Goal: Task Accomplishment & Management: Complete application form

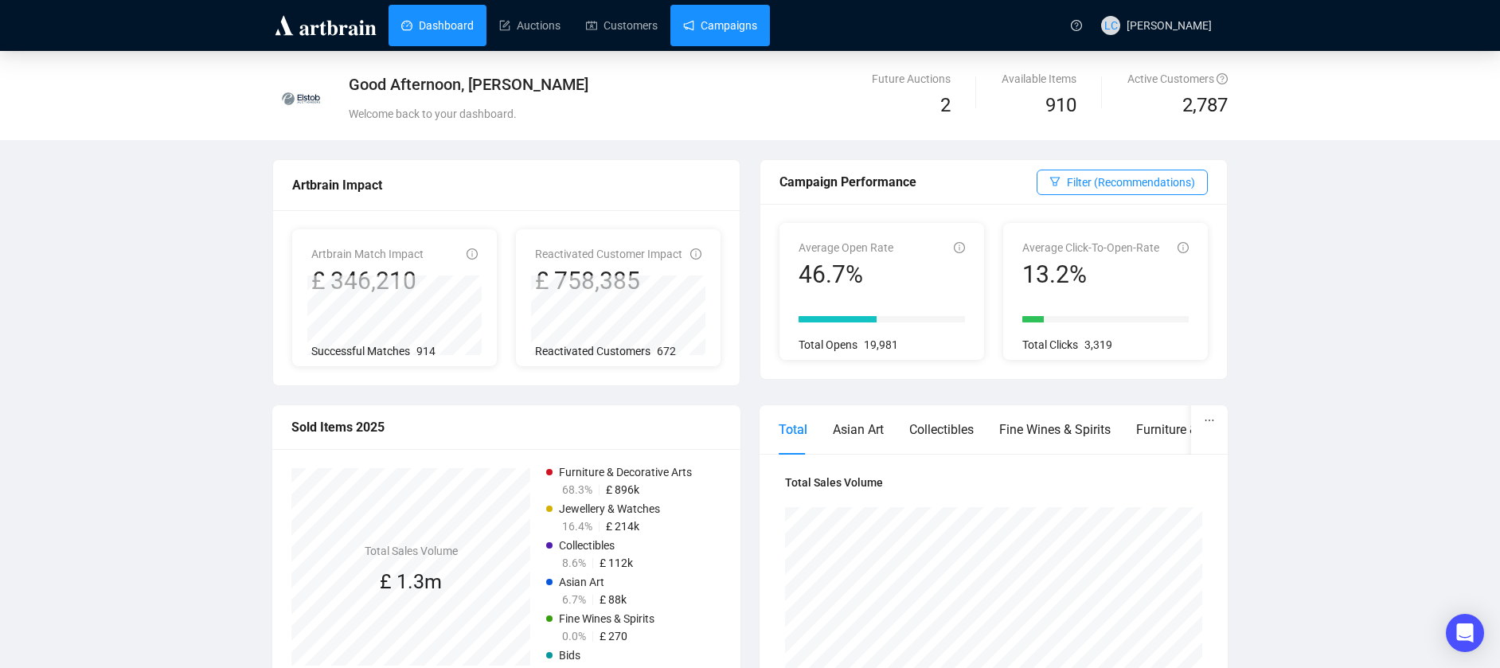
click at [700, 31] on link "Campaigns" at bounding box center [720, 25] width 74 height 41
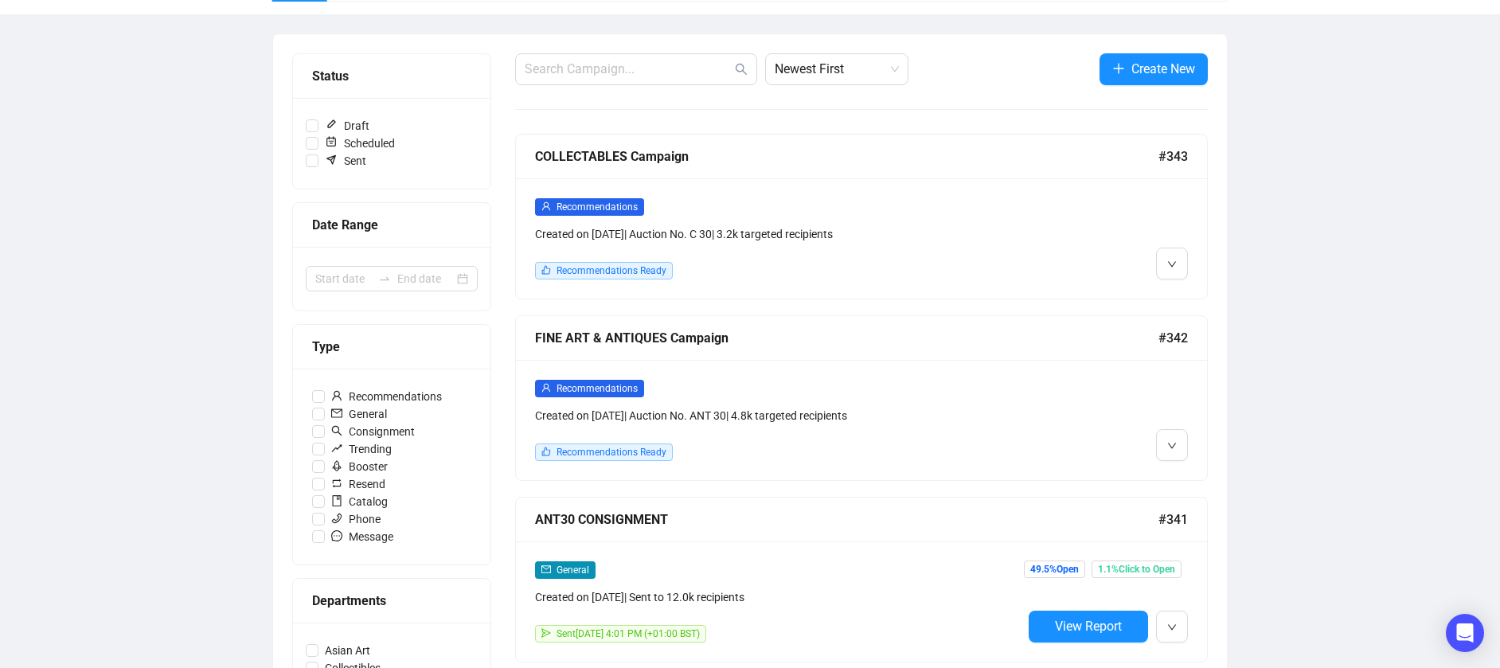
scroll to position [159, 0]
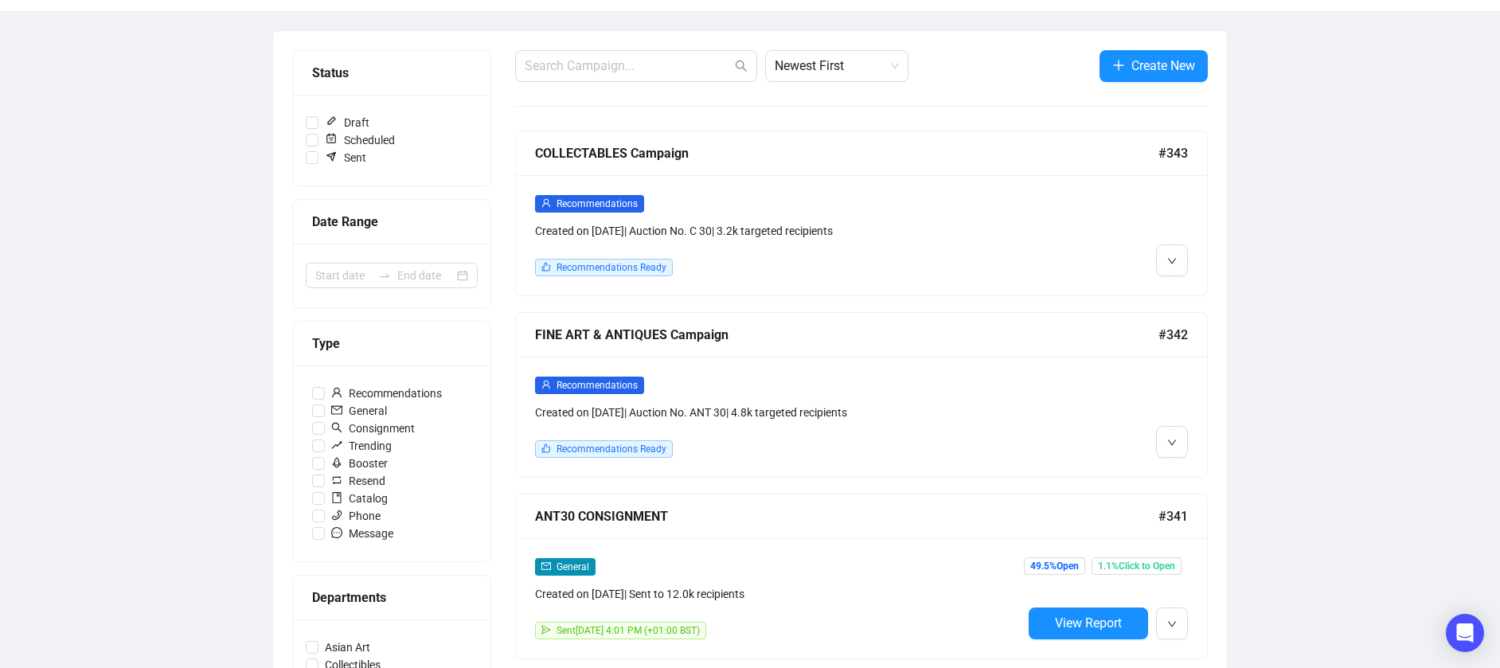
click at [1164, 457] on div "Recommendations Created on Aug 18, 2025 | Auction No. ANT 30 | 4.8k targeted re…" at bounding box center [861, 417] width 691 height 120
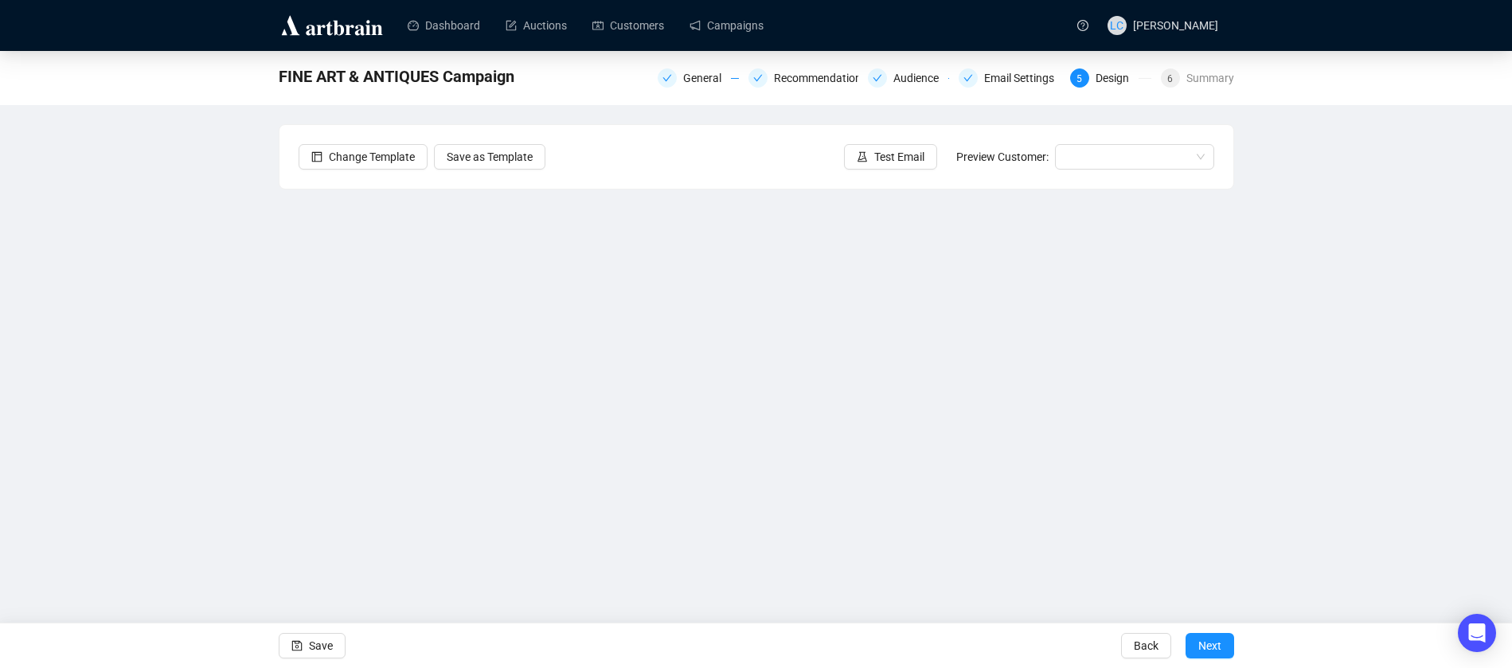
click at [197, 429] on div "FINE ART & ANTIQUES Campaign General Recommendations Audience Email Settings 5 …" at bounding box center [756, 327] width 1512 height 553
click at [326, 638] on span "Save" at bounding box center [321, 646] width 24 height 45
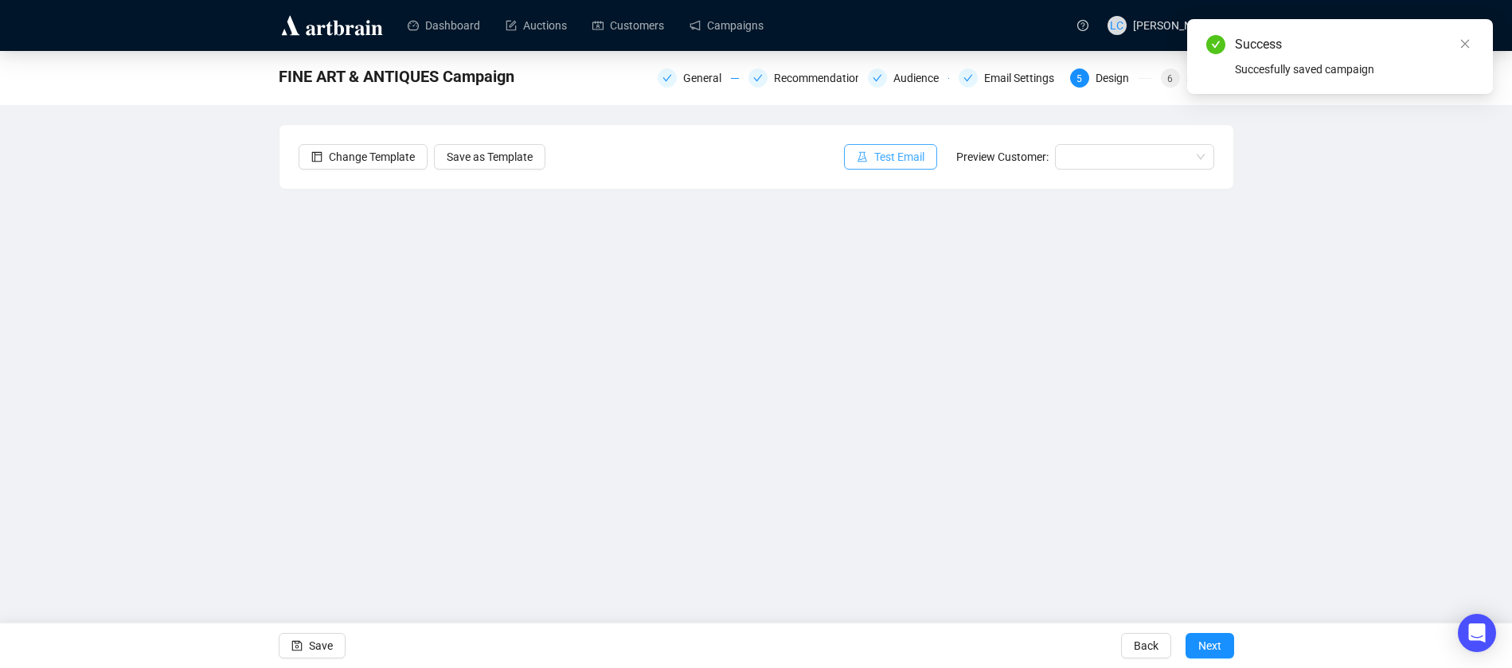
click at [886, 165] on span "Test Email" at bounding box center [899, 157] width 50 height 18
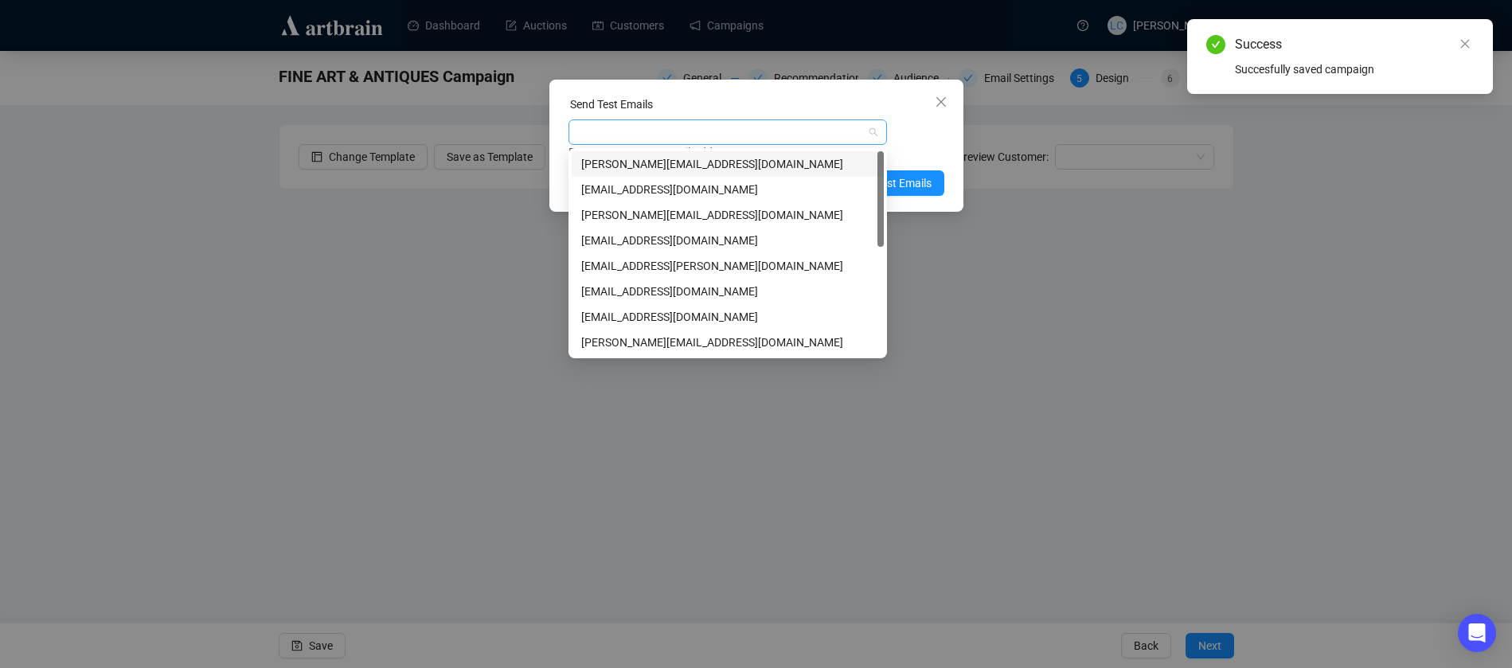
click at [819, 138] on div at bounding box center [719, 132] width 295 height 22
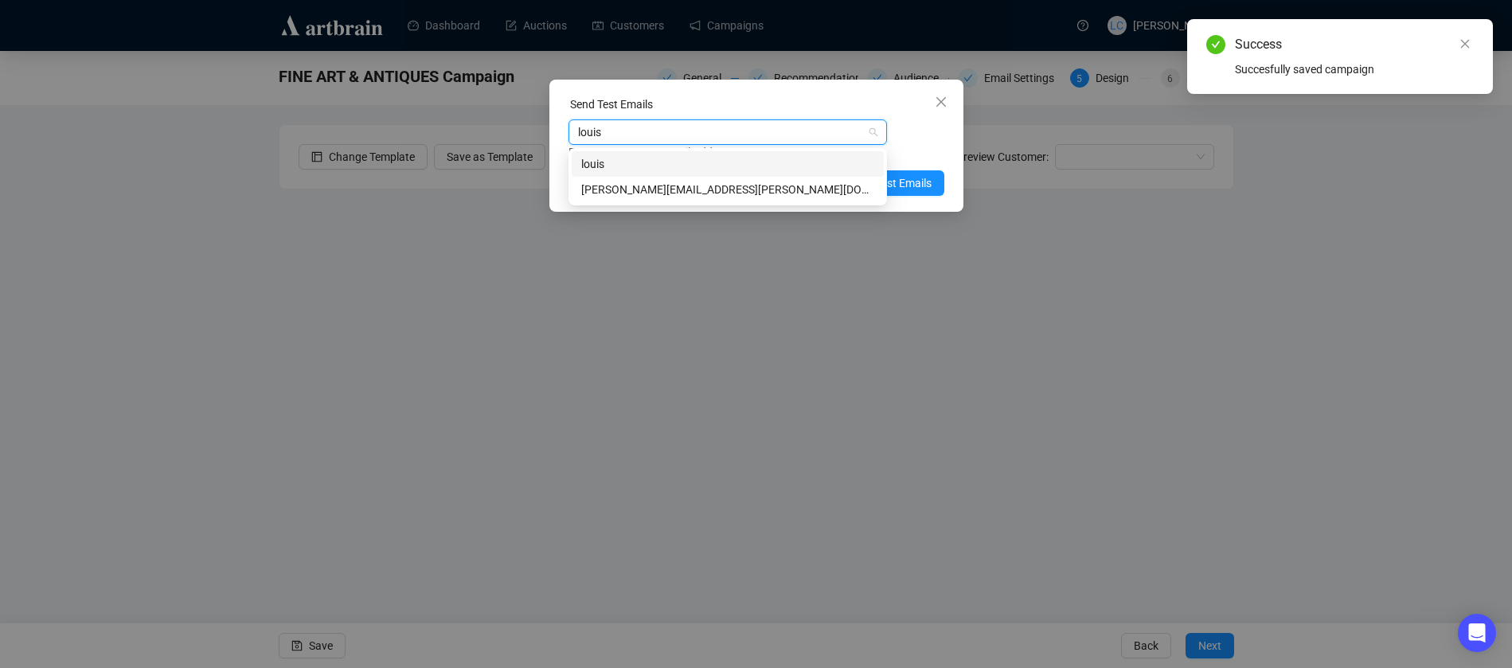
type input "louise"
click at [792, 188] on div "louise@elstob.co.uk" at bounding box center [727, 190] width 293 height 18
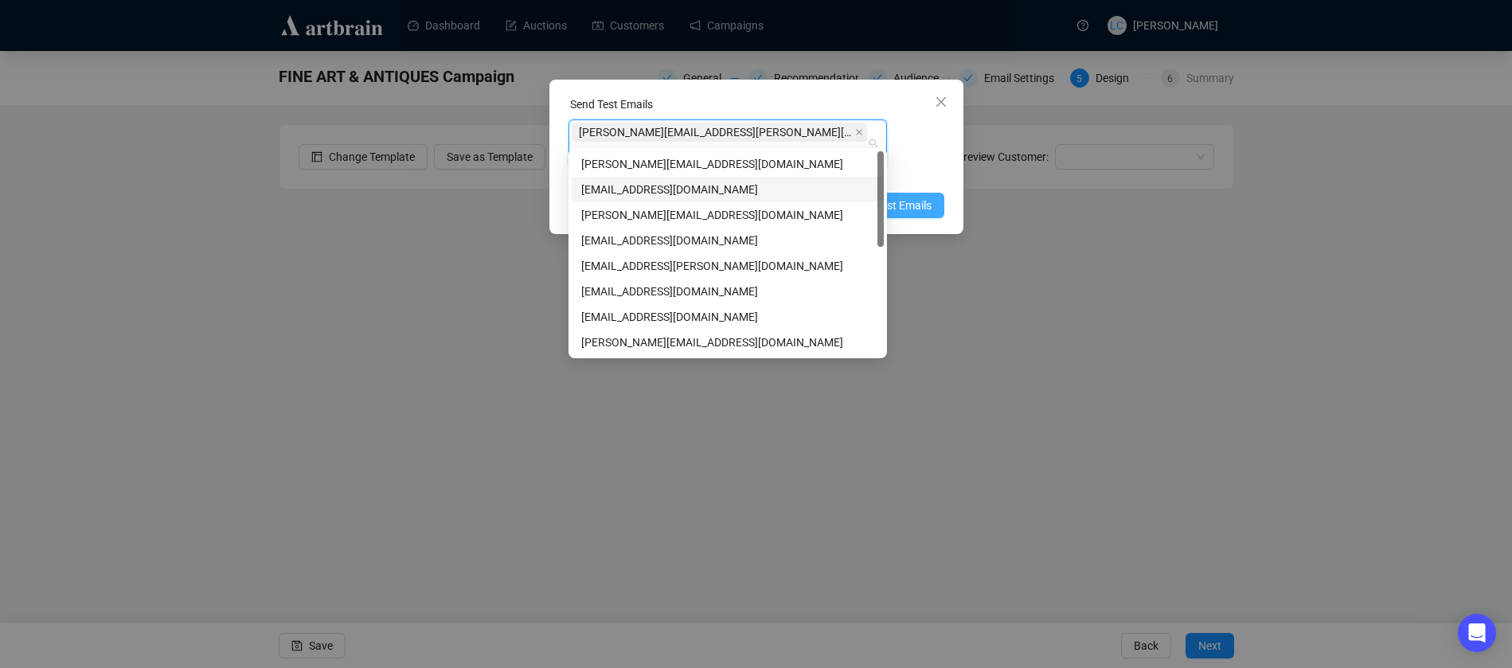
click at [931, 193] on button "Send Test Emails" at bounding box center [882, 205] width 126 height 25
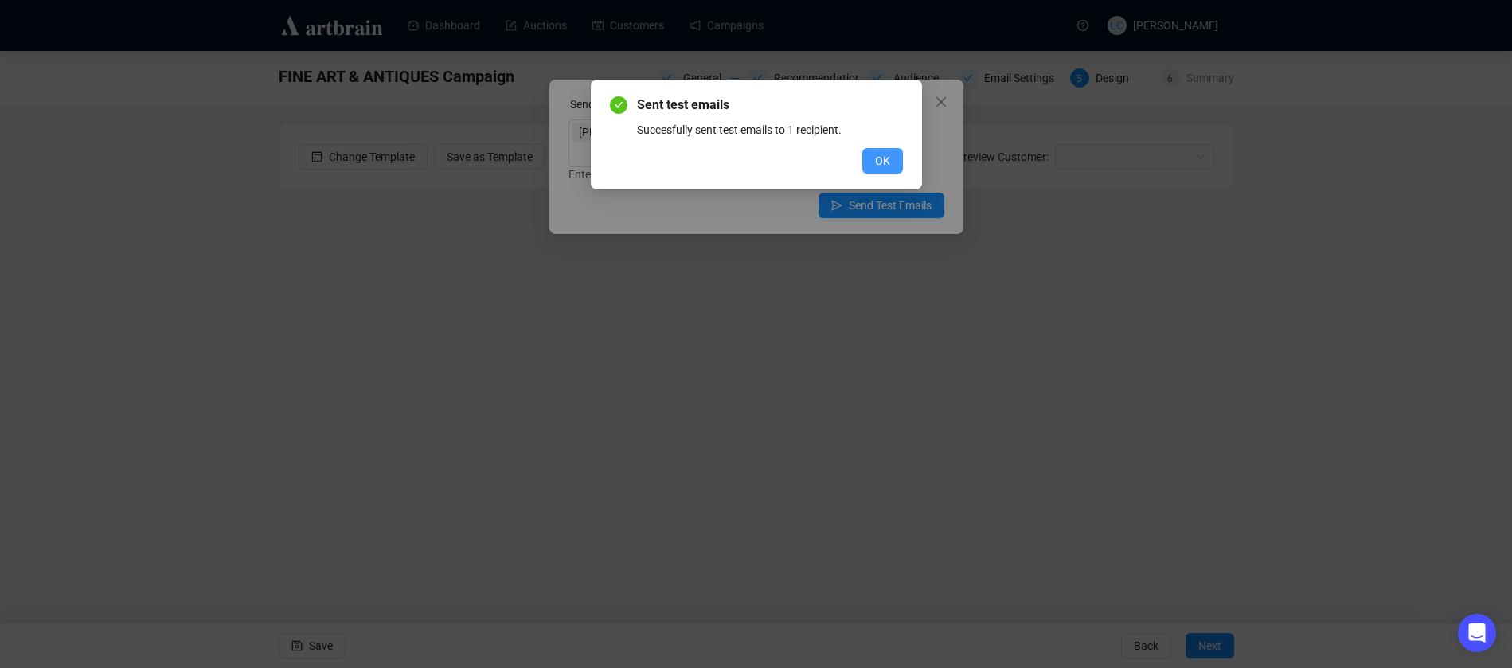
click at [887, 151] on button "OK" at bounding box center [882, 160] width 41 height 25
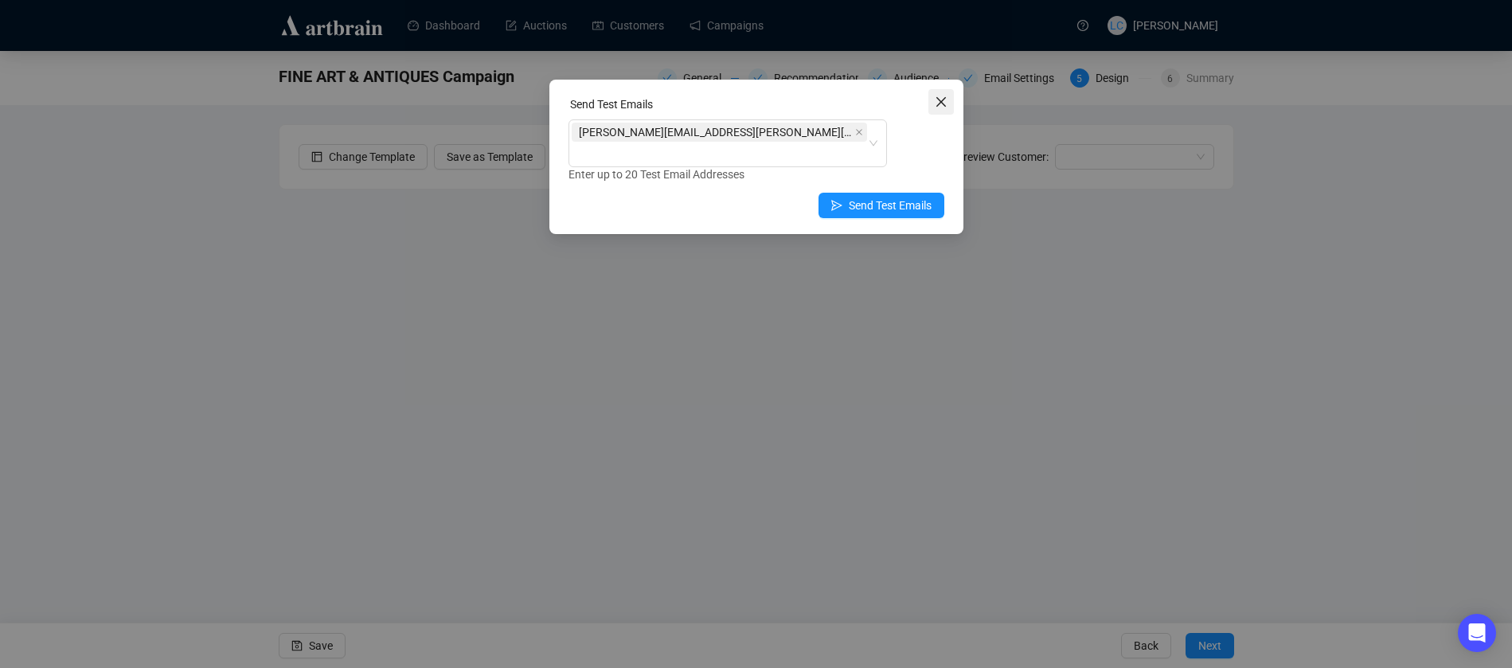
click at [948, 107] on span "Close" at bounding box center [941, 102] width 25 height 13
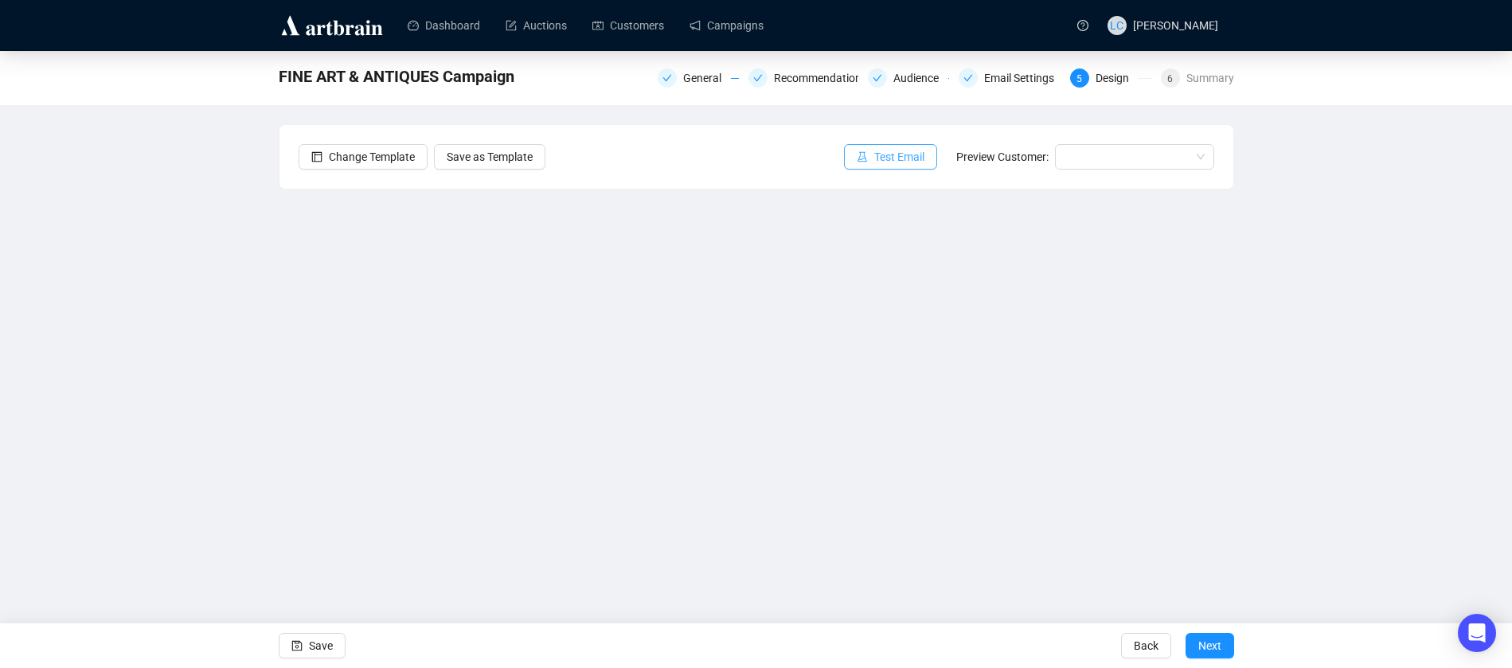
click at [894, 151] on span "Test Email" at bounding box center [899, 157] width 50 height 18
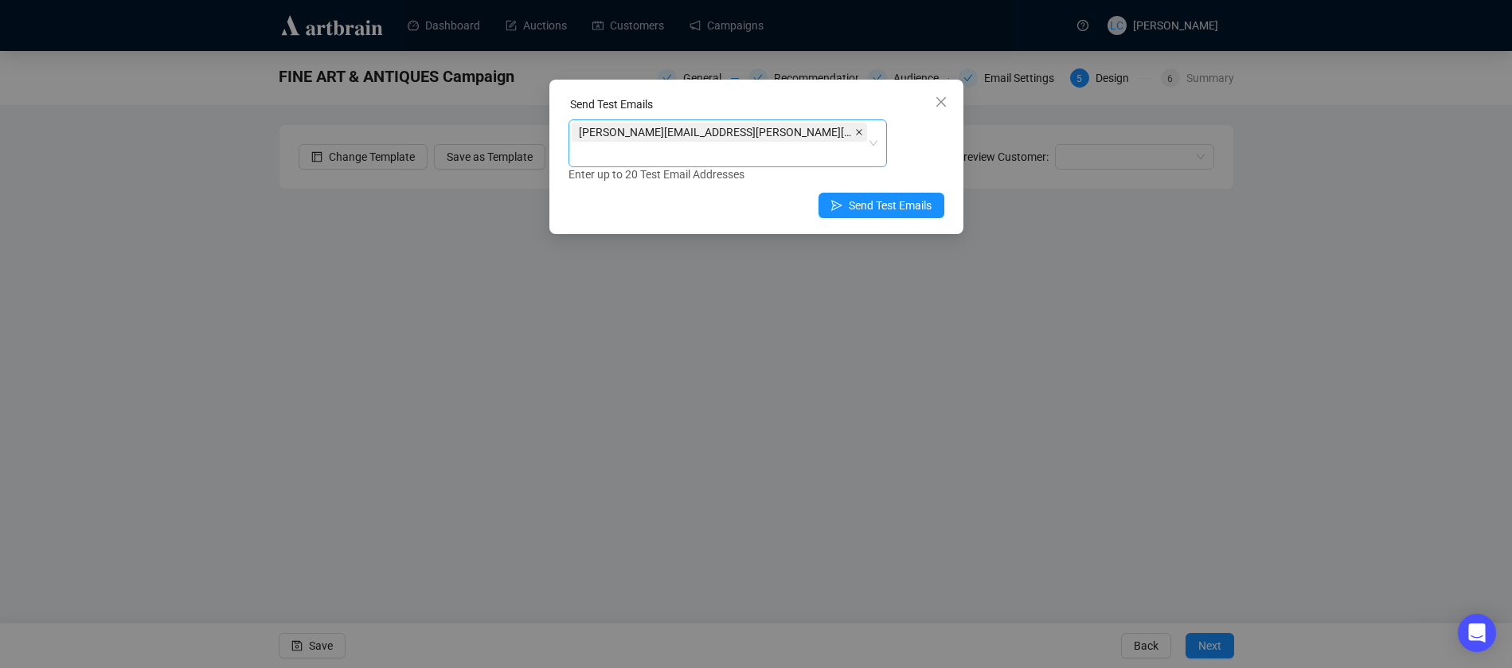
click at [855, 132] on icon "close" at bounding box center [859, 132] width 8 height 8
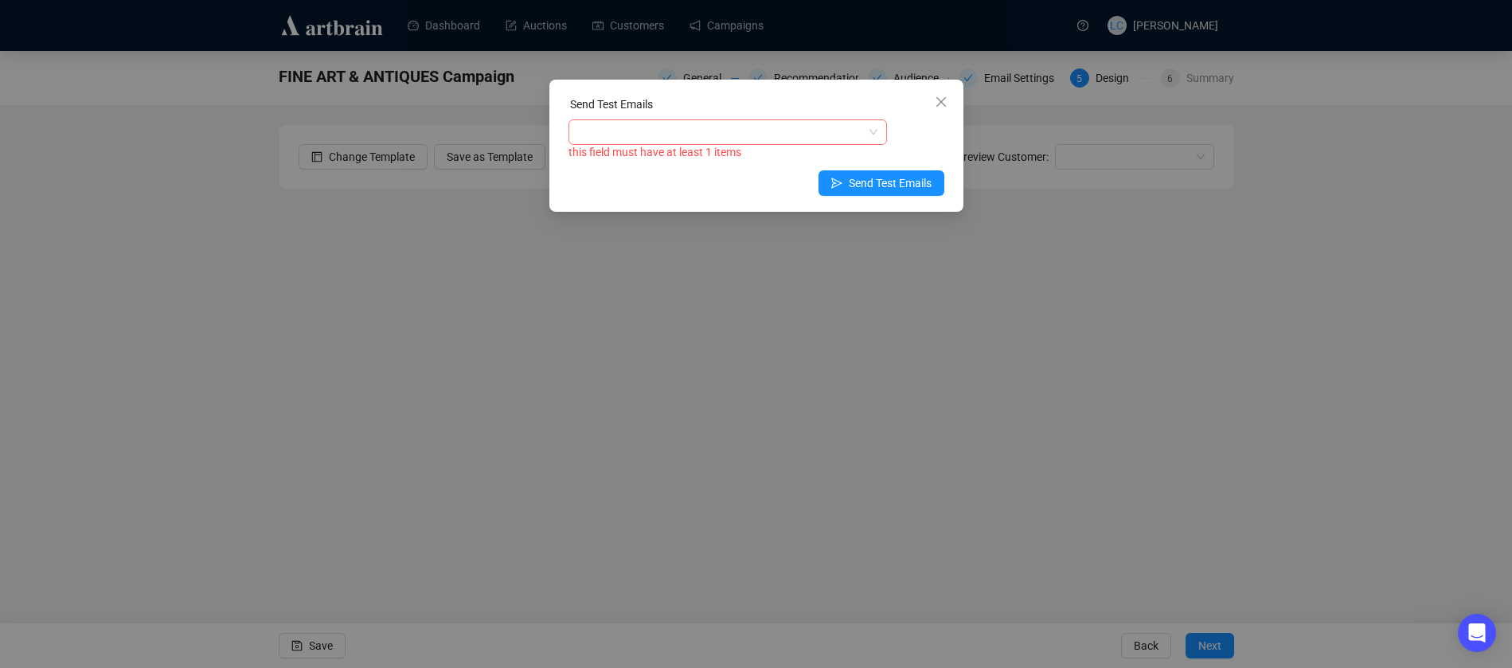
click at [824, 124] on div at bounding box center [719, 132] width 295 height 22
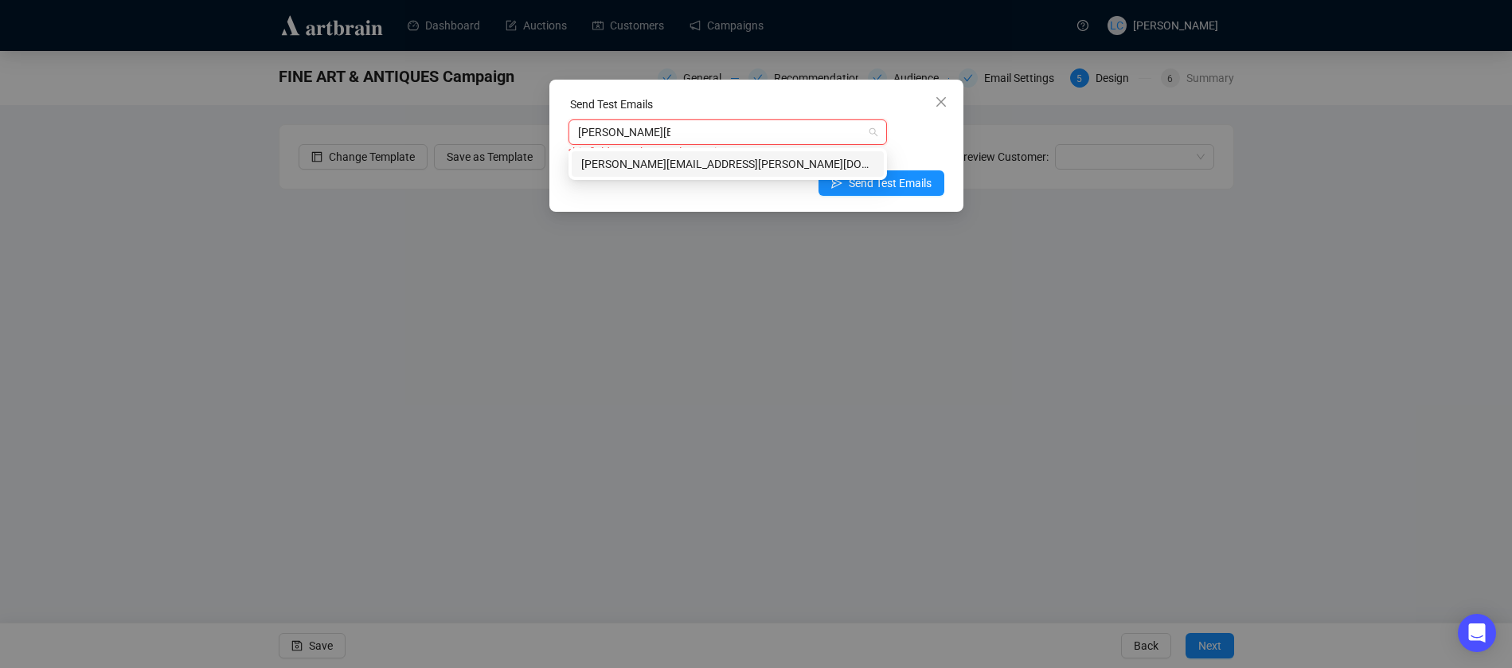
type input "julia@elstob.co.uk"
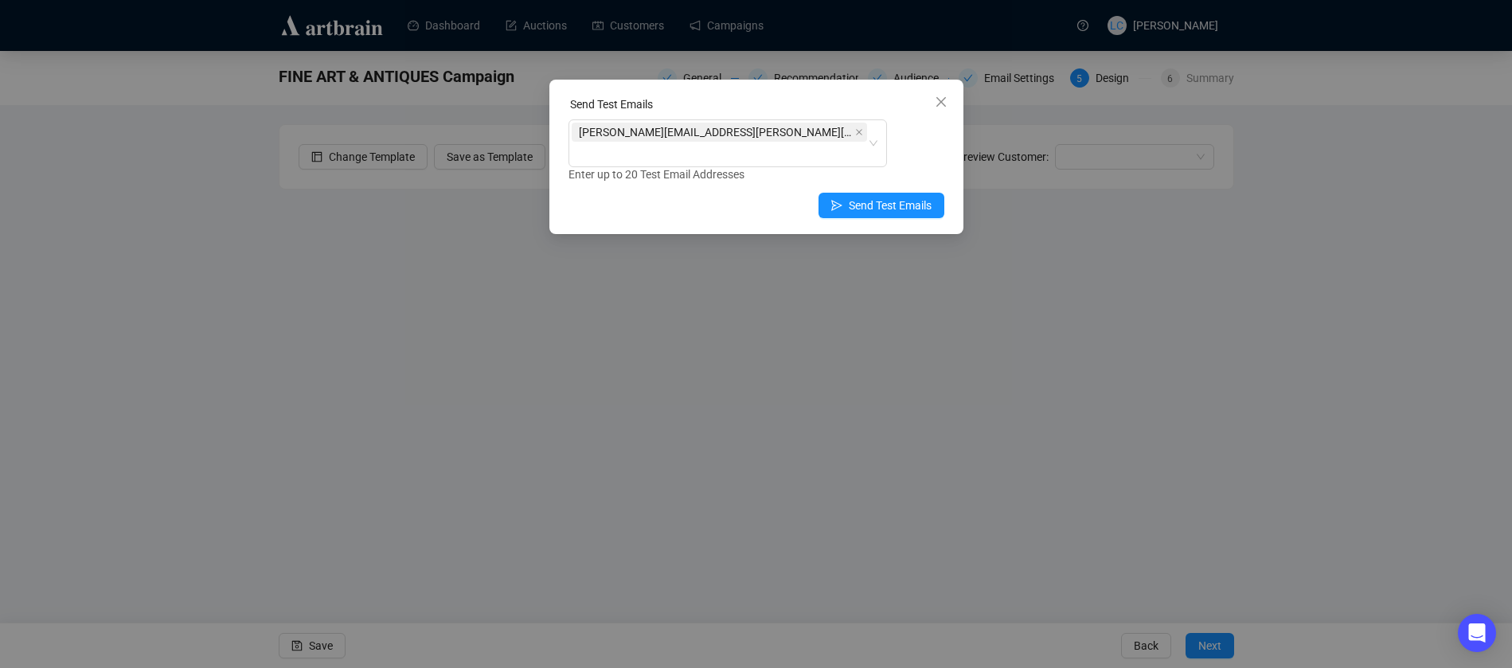
click at [908, 108] on div "Send Test Emails" at bounding box center [757, 108] width 376 height 24
click at [888, 197] on span "Send Test Emails" at bounding box center [890, 206] width 83 height 18
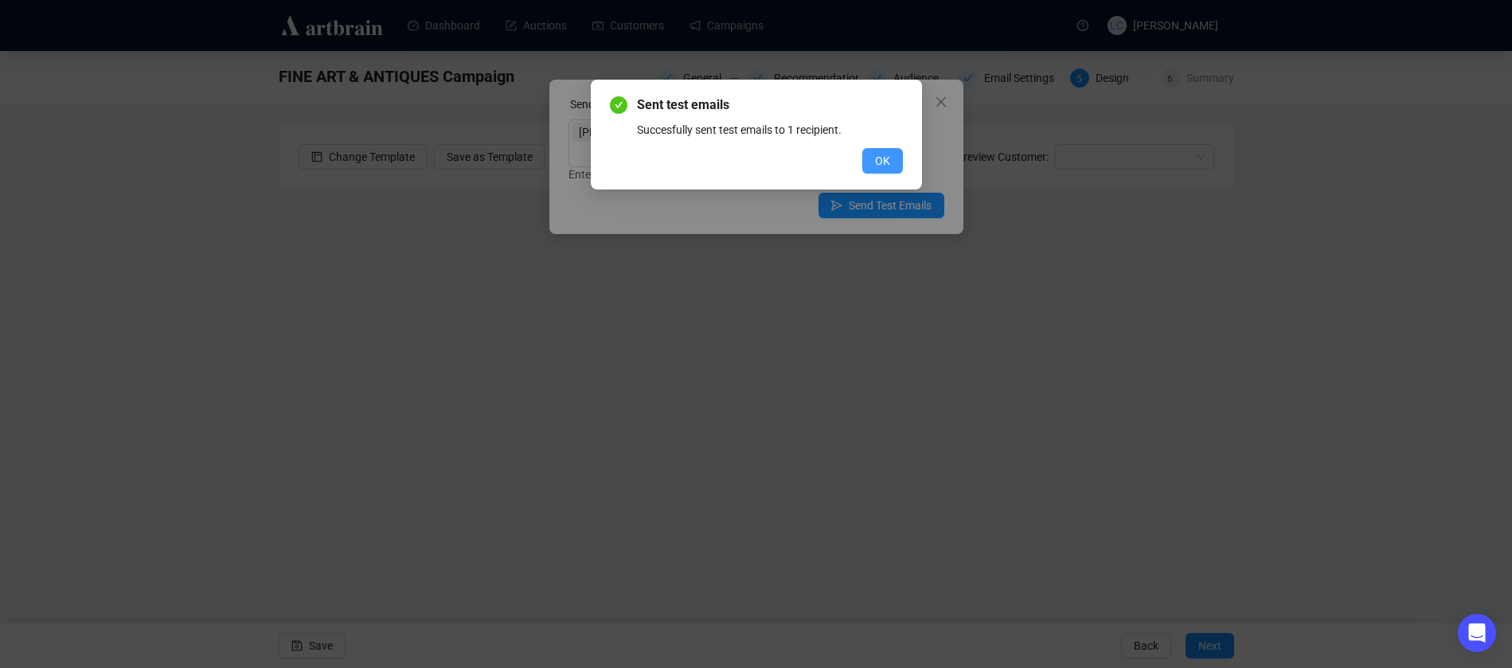
click at [886, 158] on span "OK" at bounding box center [882, 161] width 15 height 18
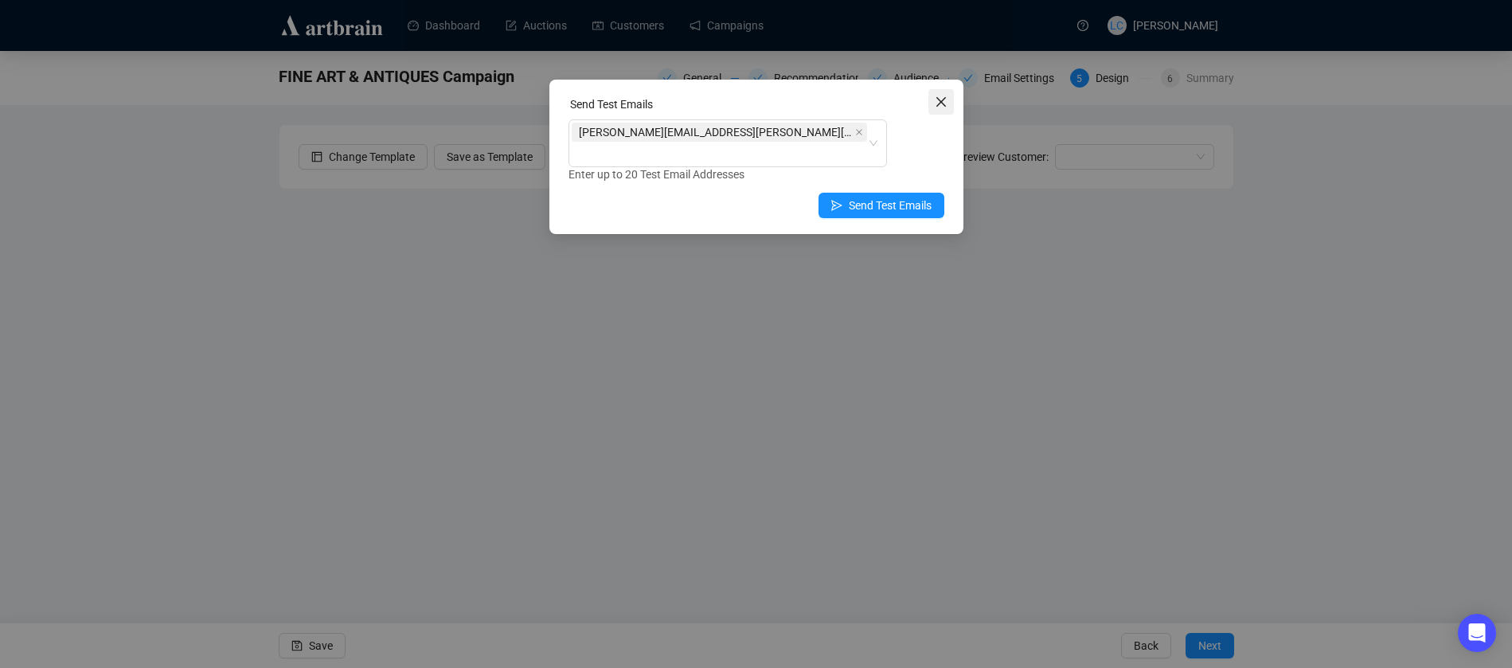
click at [931, 96] on span "Close" at bounding box center [941, 102] width 25 height 13
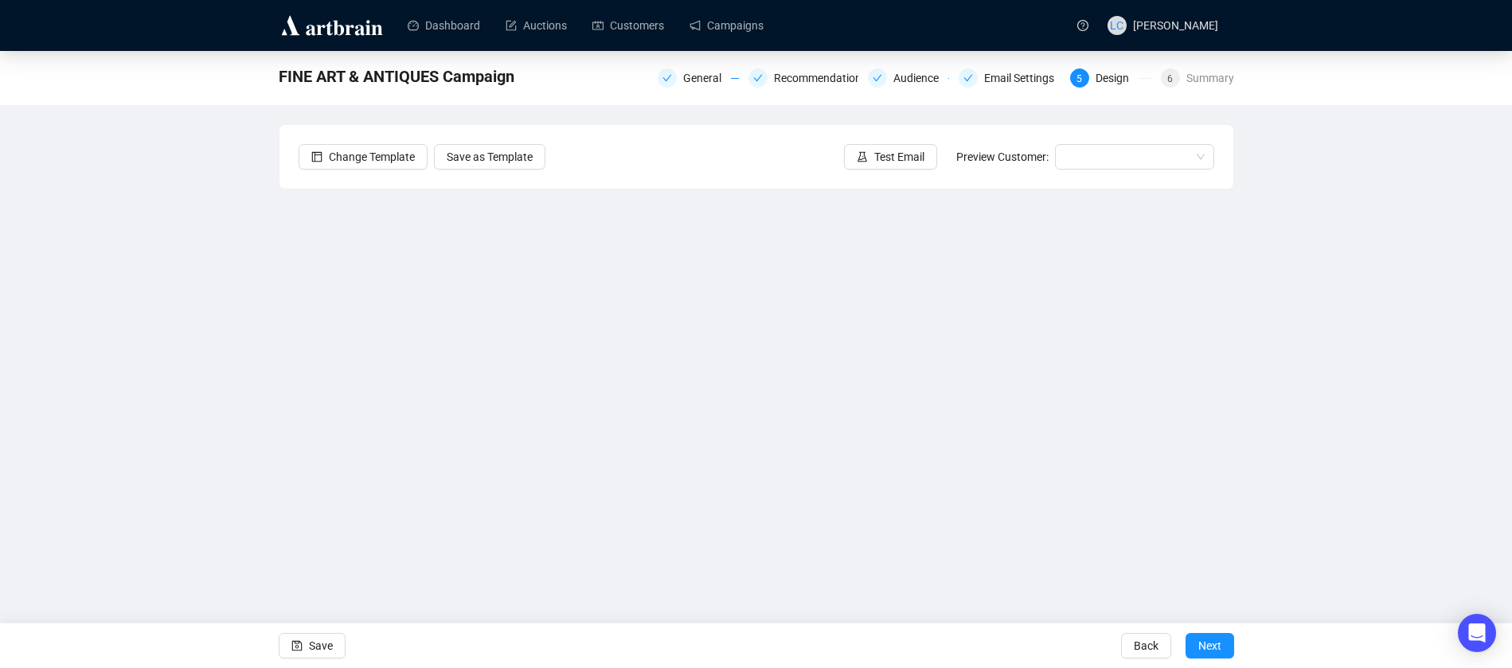
click at [844, 144] on button "Test Email" at bounding box center [890, 156] width 93 height 25
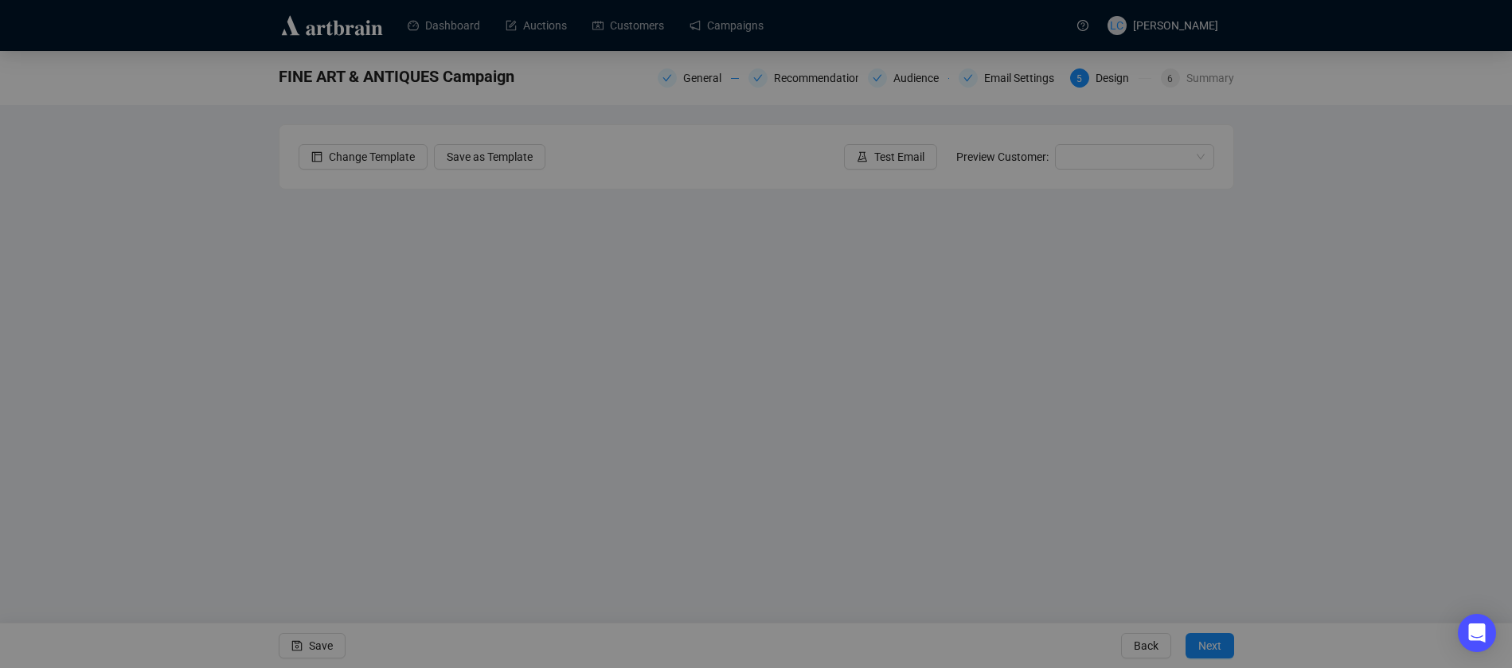
click at [844, 144] on button "Test Email" at bounding box center [890, 156] width 93 height 25
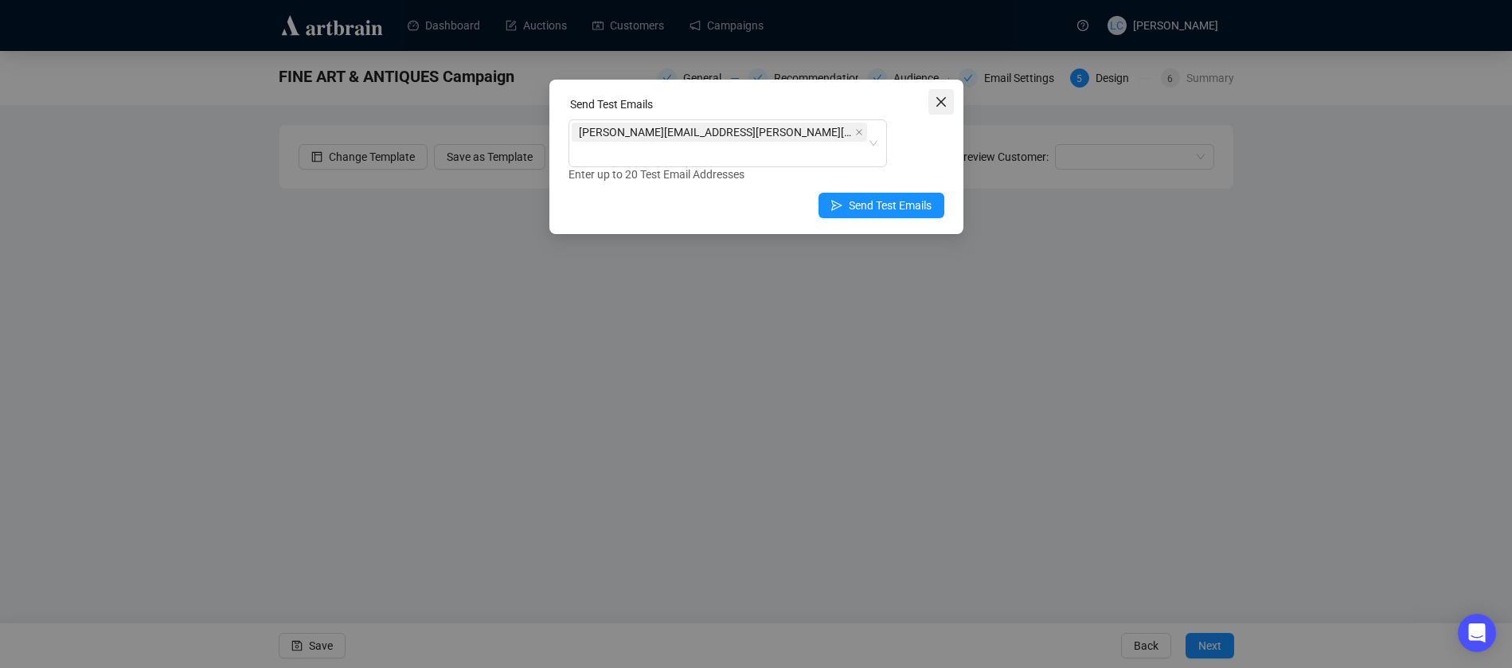
click at [941, 103] on icon "close" at bounding box center [941, 102] width 10 height 10
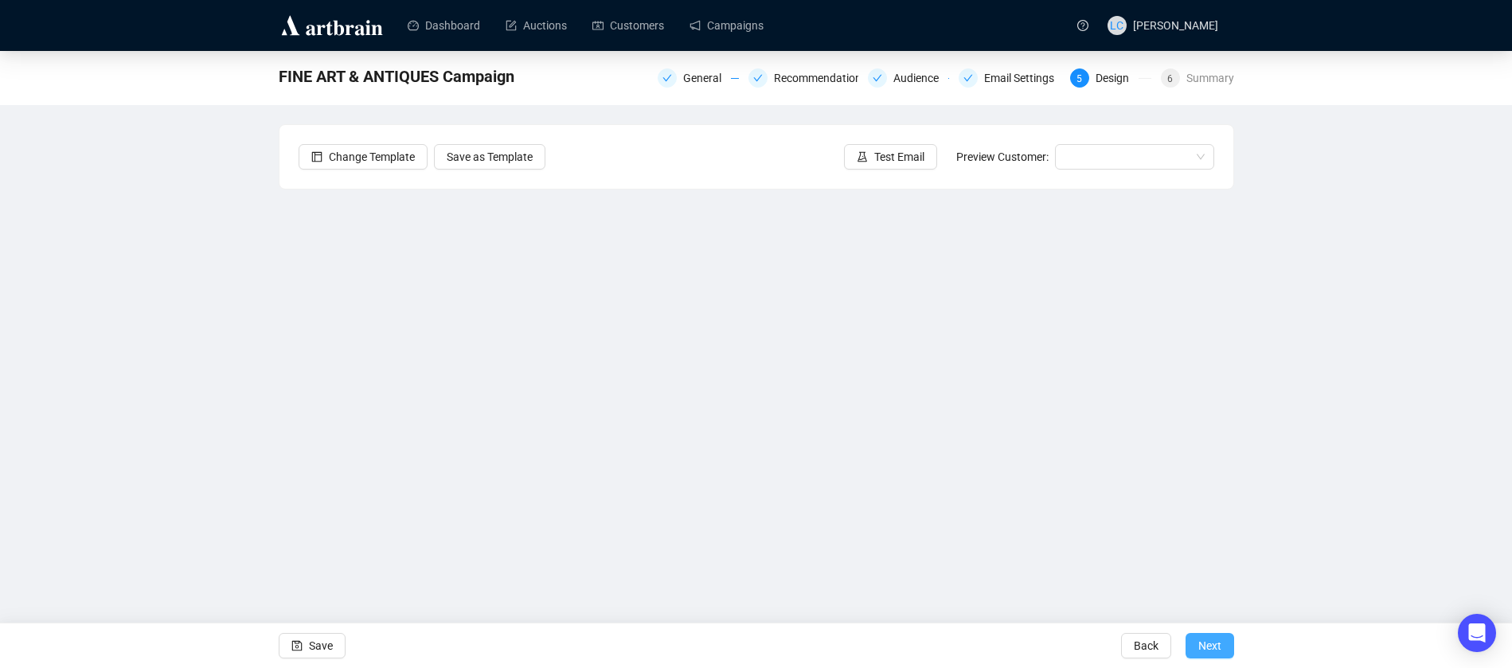
click at [1218, 647] on span "Next" at bounding box center [1210, 646] width 23 height 45
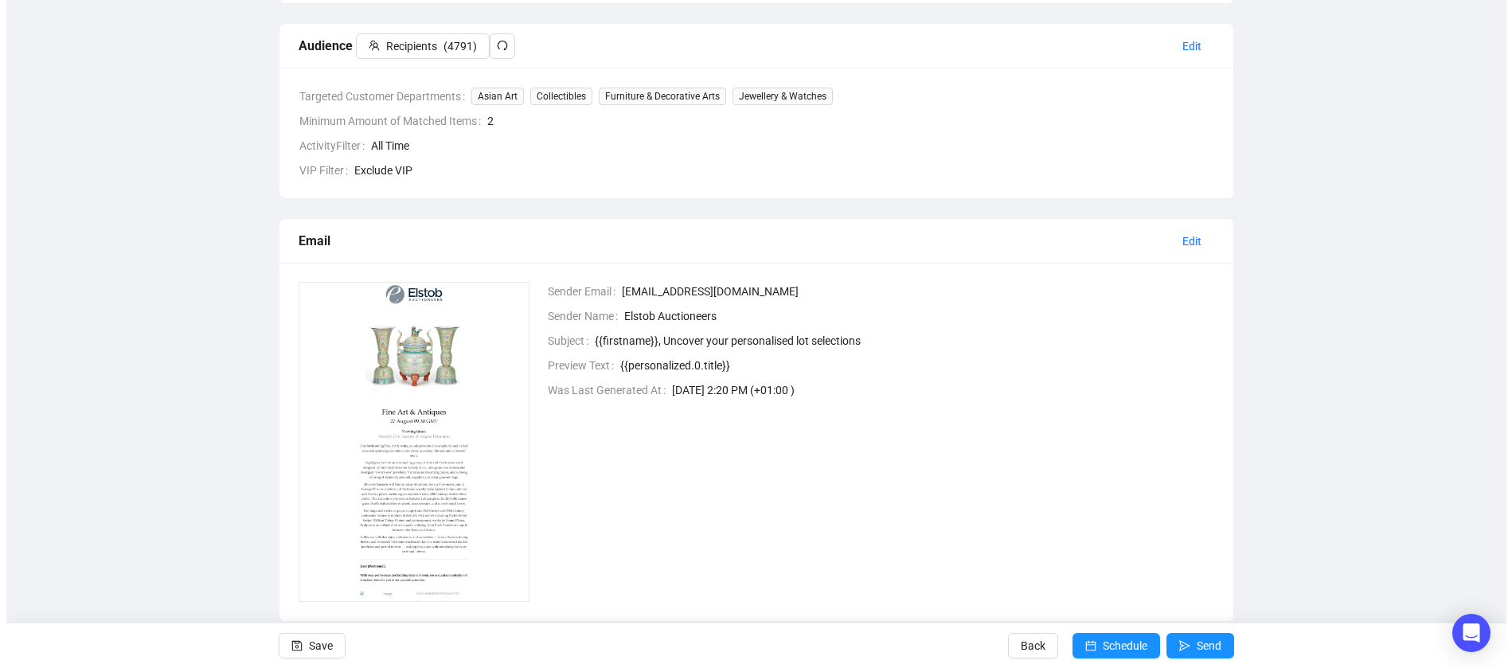
scroll to position [426, 0]
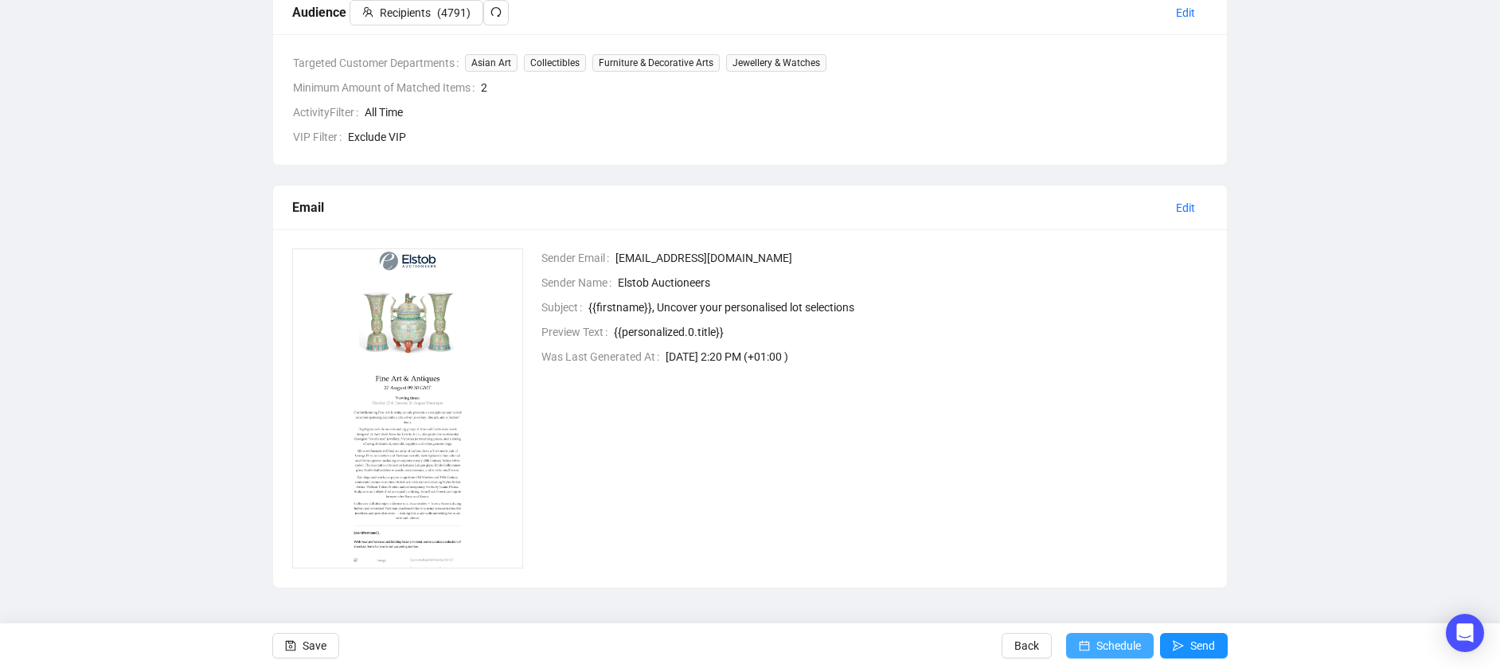
click at [1109, 639] on span "Schedule" at bounding box center [1119, 646] width 45 height 45
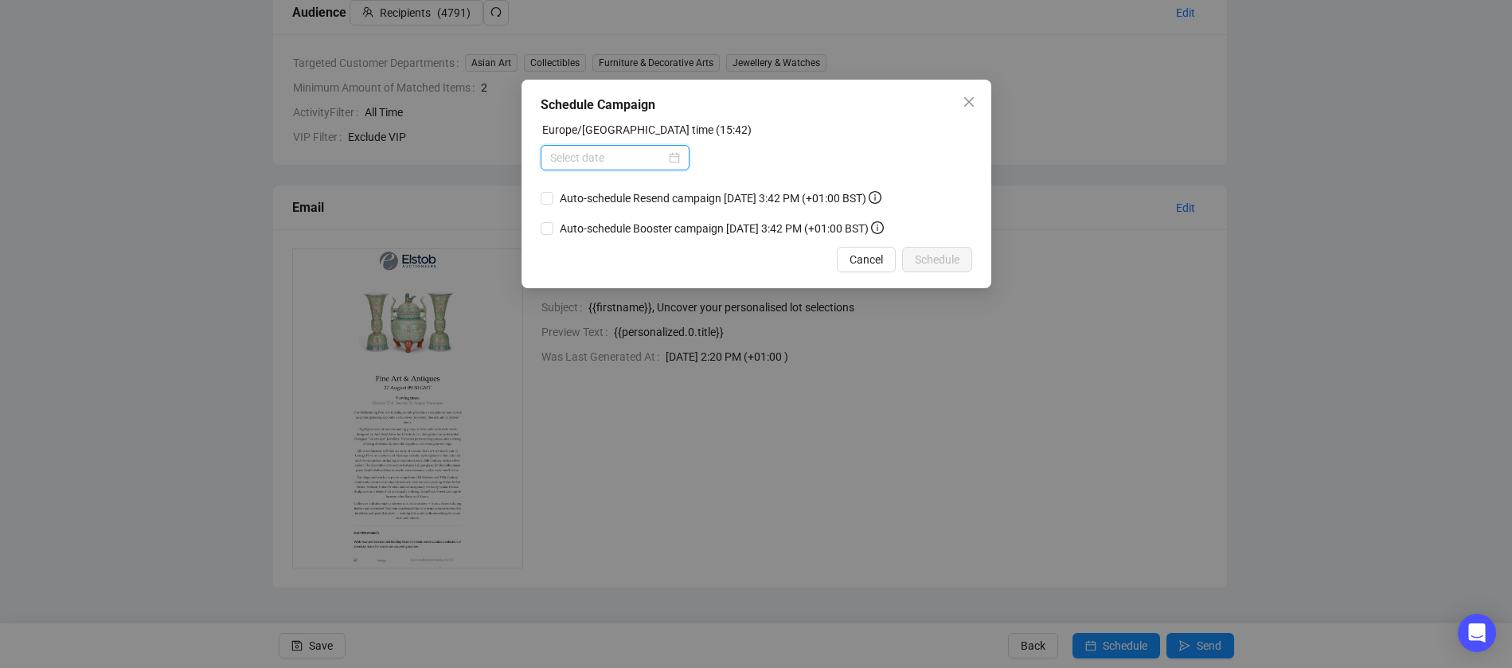
click at [635, 159] on input at bounding box center [607, 158] width 115 height 18
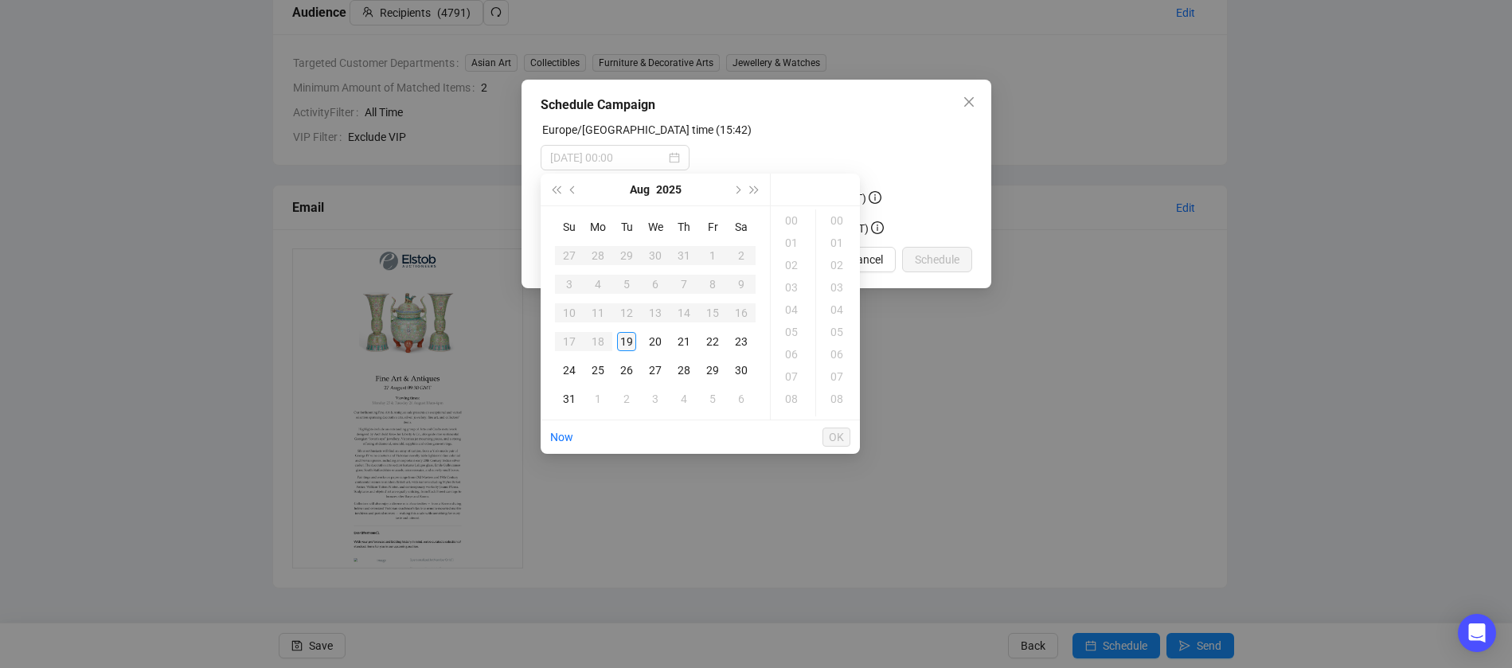
click at [632, 347] on div "19" at bounding box center [626, 341] width 19 height 19
click at [792, 244] on div "17" at bounding box center [793, 243] width 38 height 22
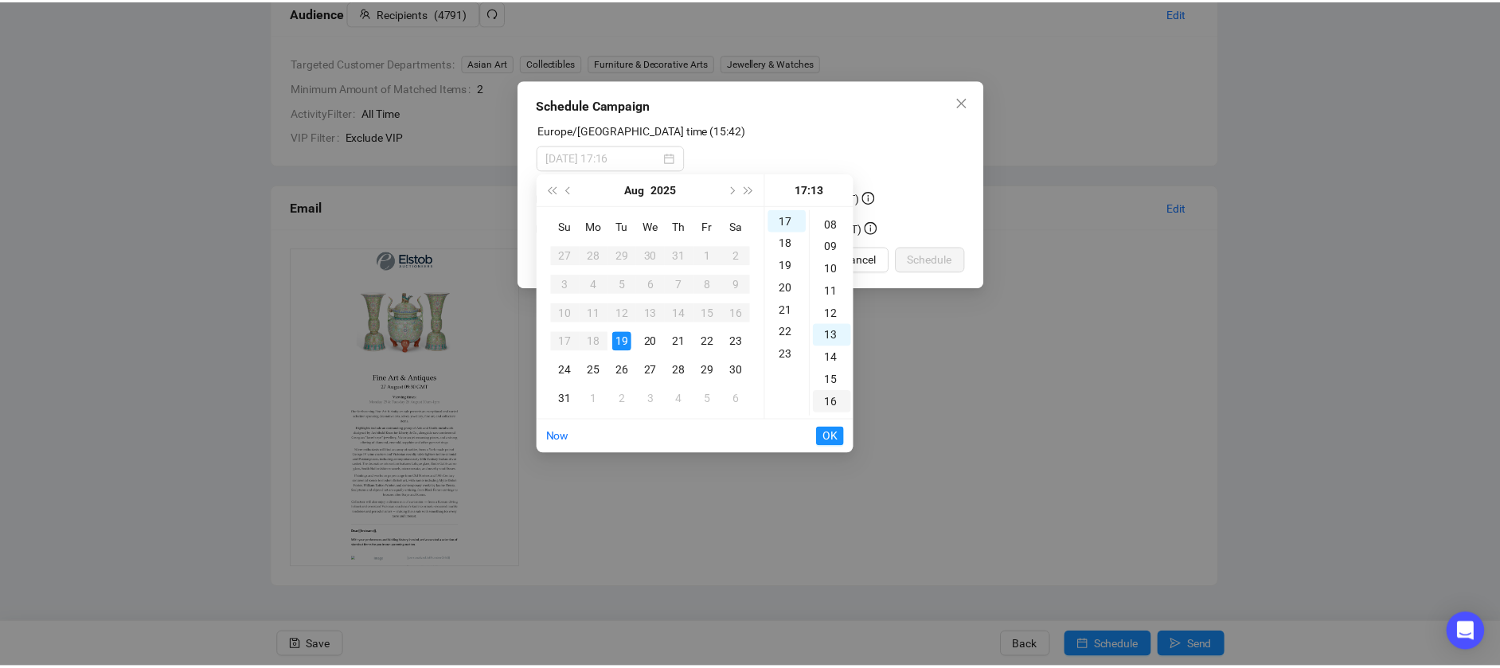
scroll to position [0, 0]
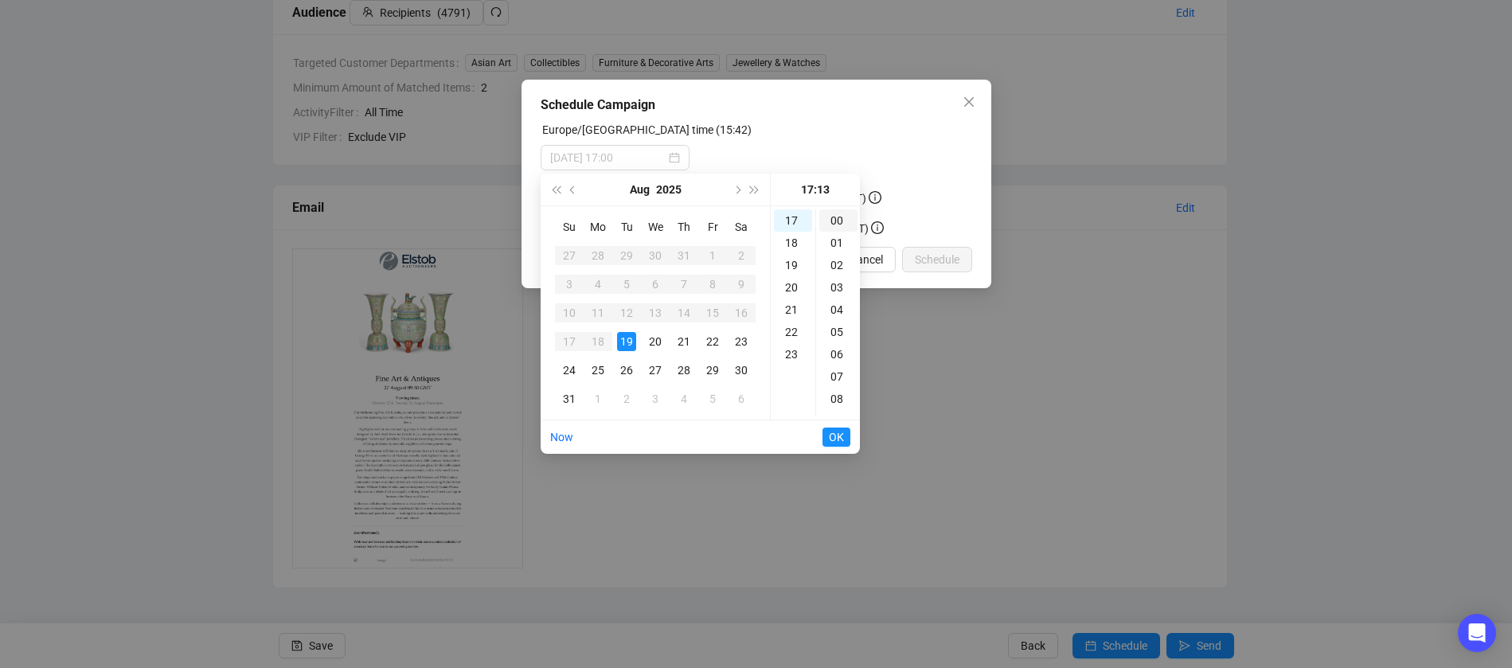
click at [835, 221] on div "00" at bounding box center [838, 220] width 38 height 22
type input "2025-08-19 17:00"
click at [835, 440] on span "OK" at bounding box center [836, 437] width 15 height 30
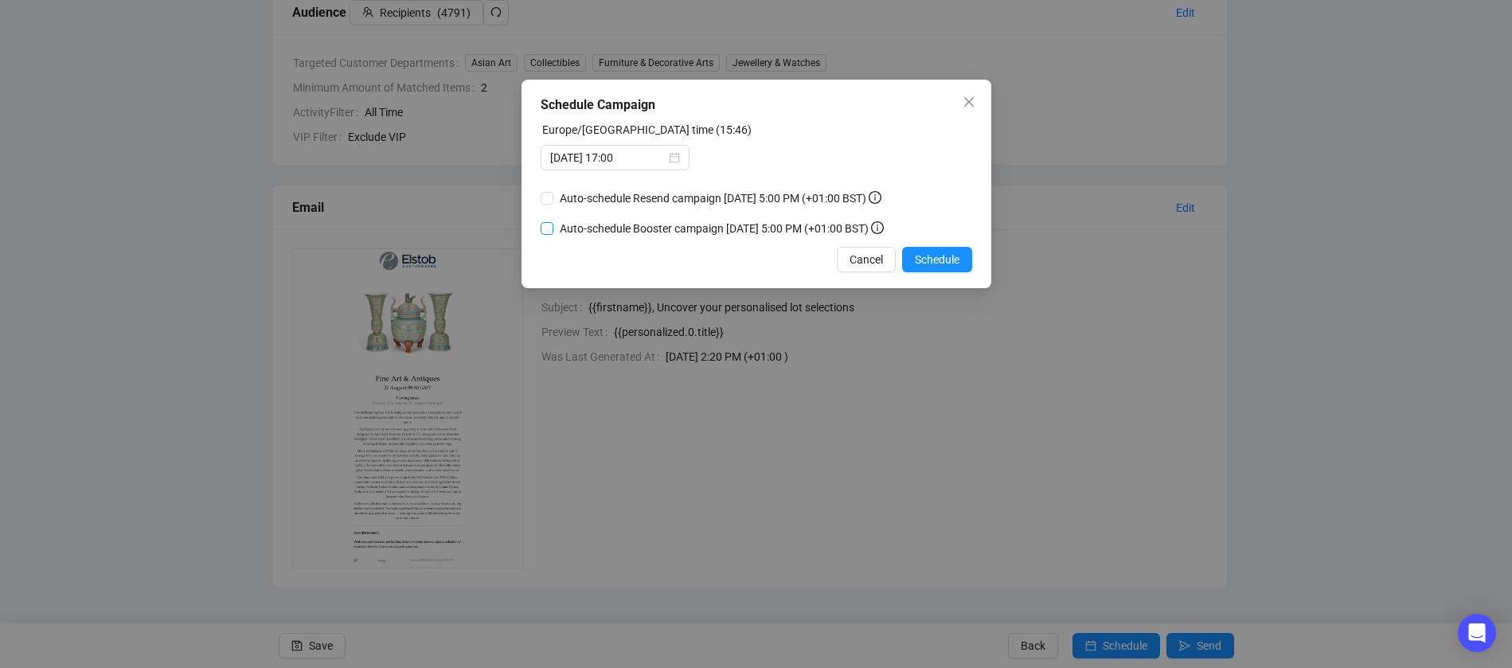
click at [611, 232] on span "Auto-schedule Booster campaign August 21, 2025 5:00 PM (+01:00 BST)" at bounding box center [721, 229] width 337 height 18
click at [553, 232] on input "Auto-schedule Booster campaign August 21, 2025 5:00 PM (+01:00 BST)" at bounding box center [547, 228] width 13 height 13
checkbox input "true"
click at [941, 256] on span "Schedule" at bounding box center [937, 260] width 45 height 18
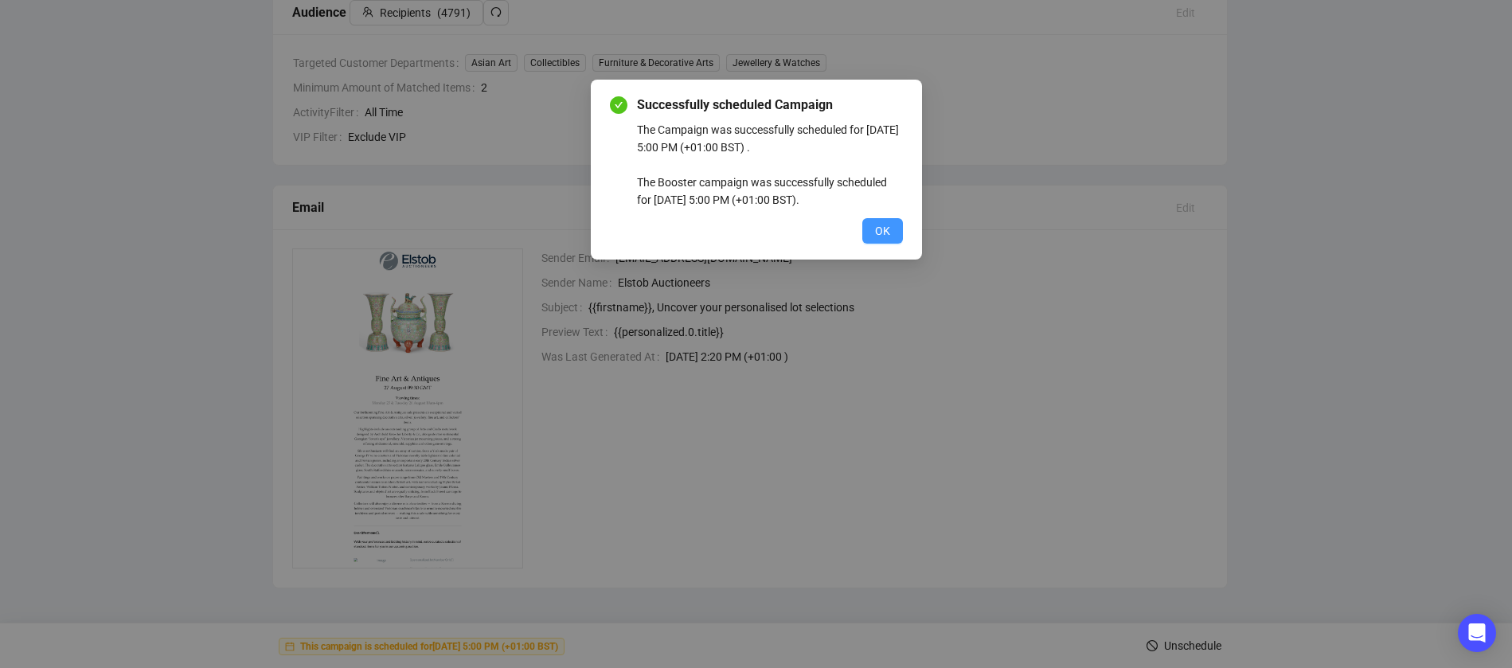
click at [875, 235] on span "OK" at bounding box center [882, 231] width 15 height 18
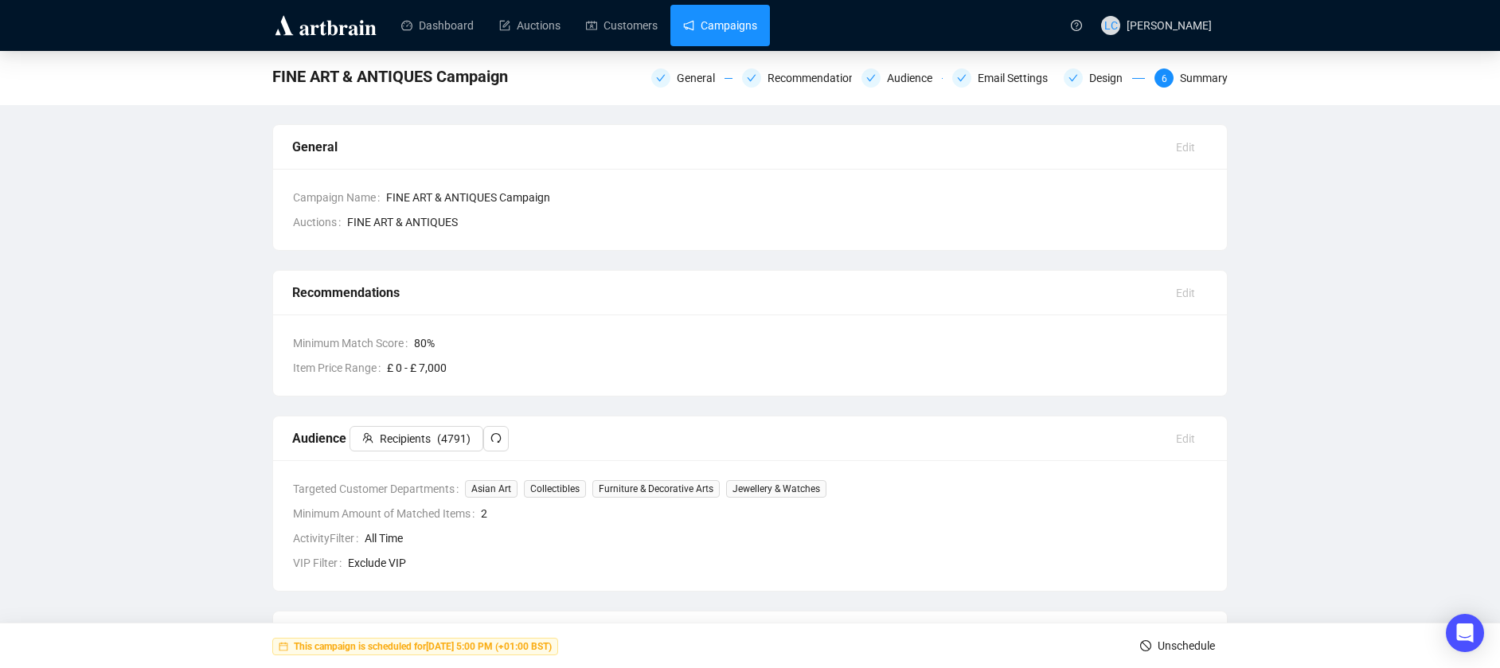
click at [696, 33] on link "Campaigns" at bounding box center [720, 25] width 74 height 41
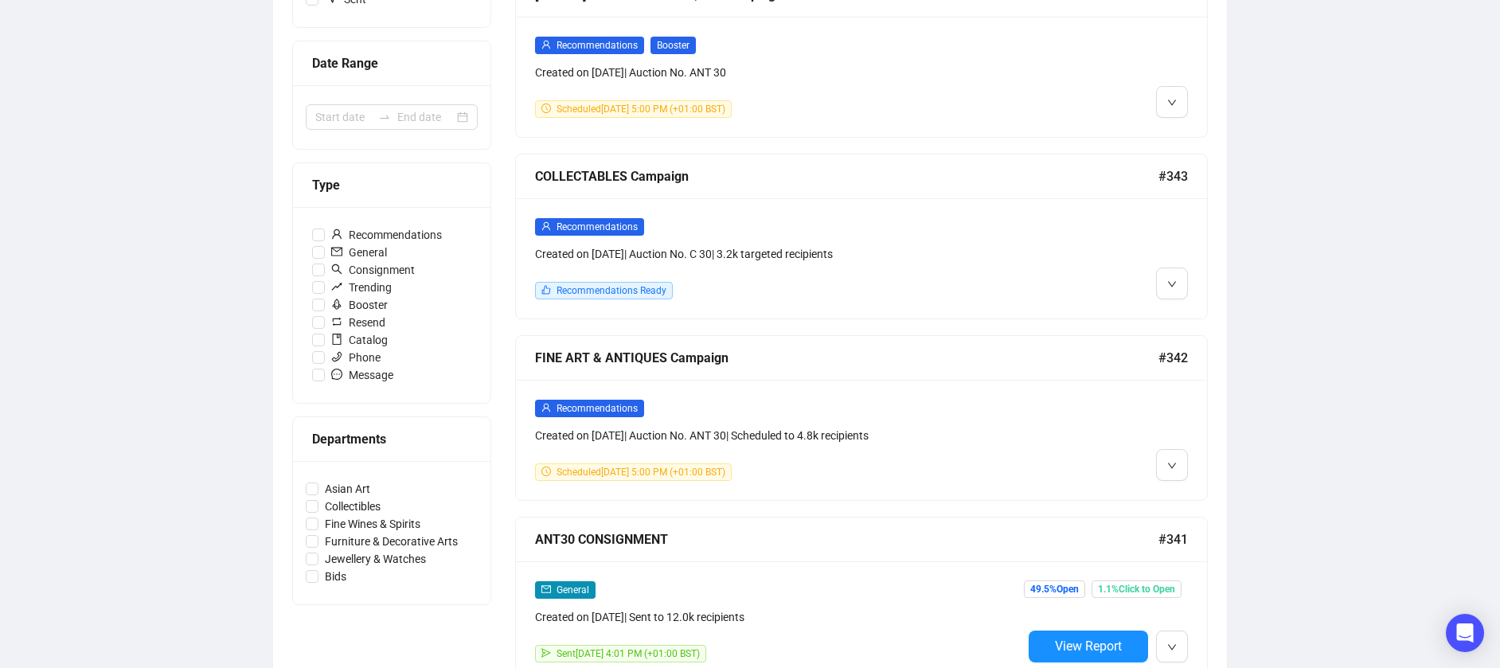
scroll to position [319, 0]
click at [1176, 460] on icon "down" at bounding box center [1172, 465] width 10 height 10
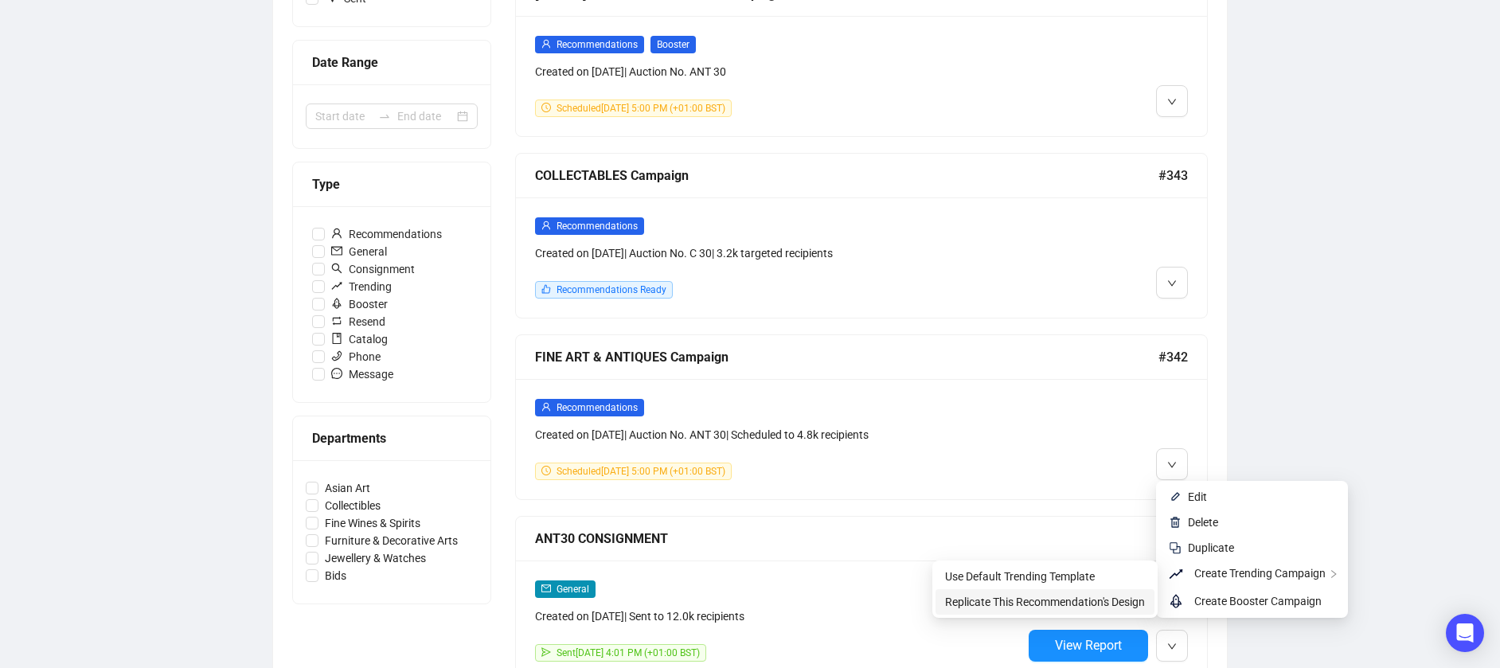
click at [1074, 602] on span "Replicate This Recommendation's Design" at bounding box center [1045, 602] width 200 height 13
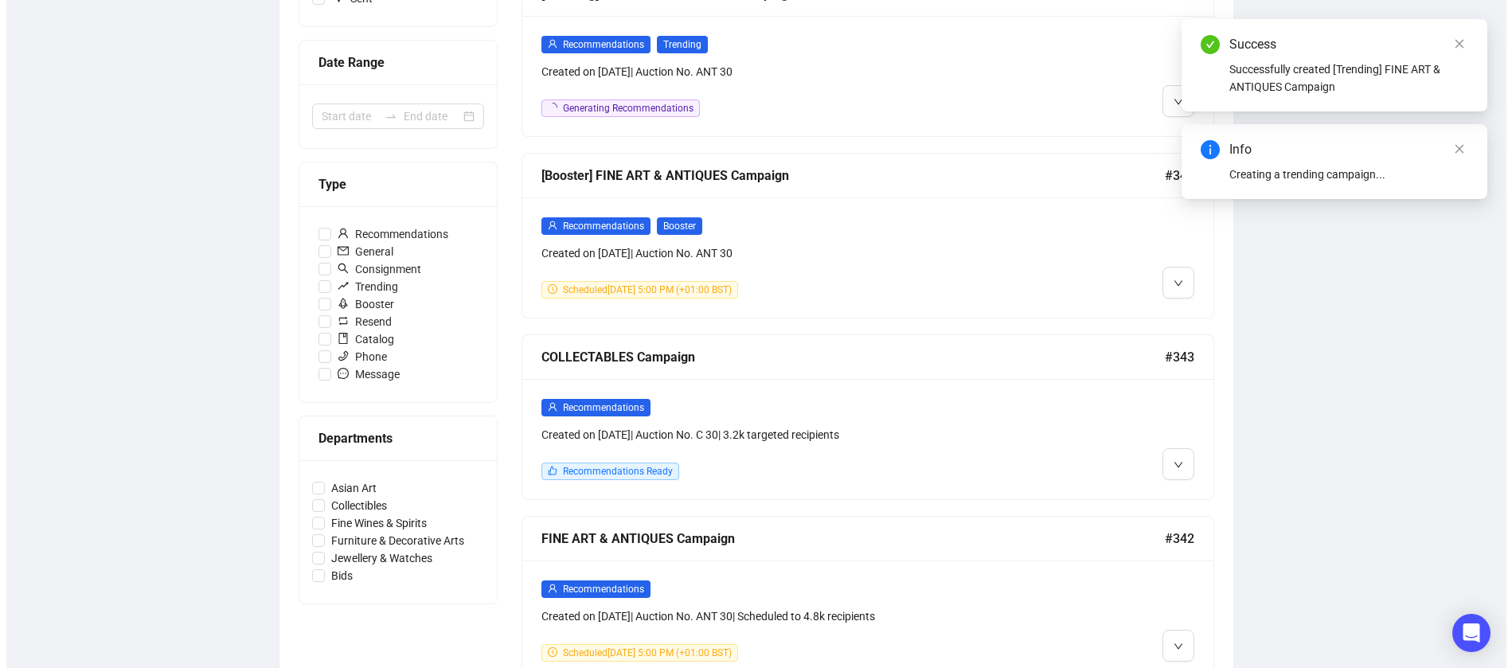
scroll to position [0, 0]
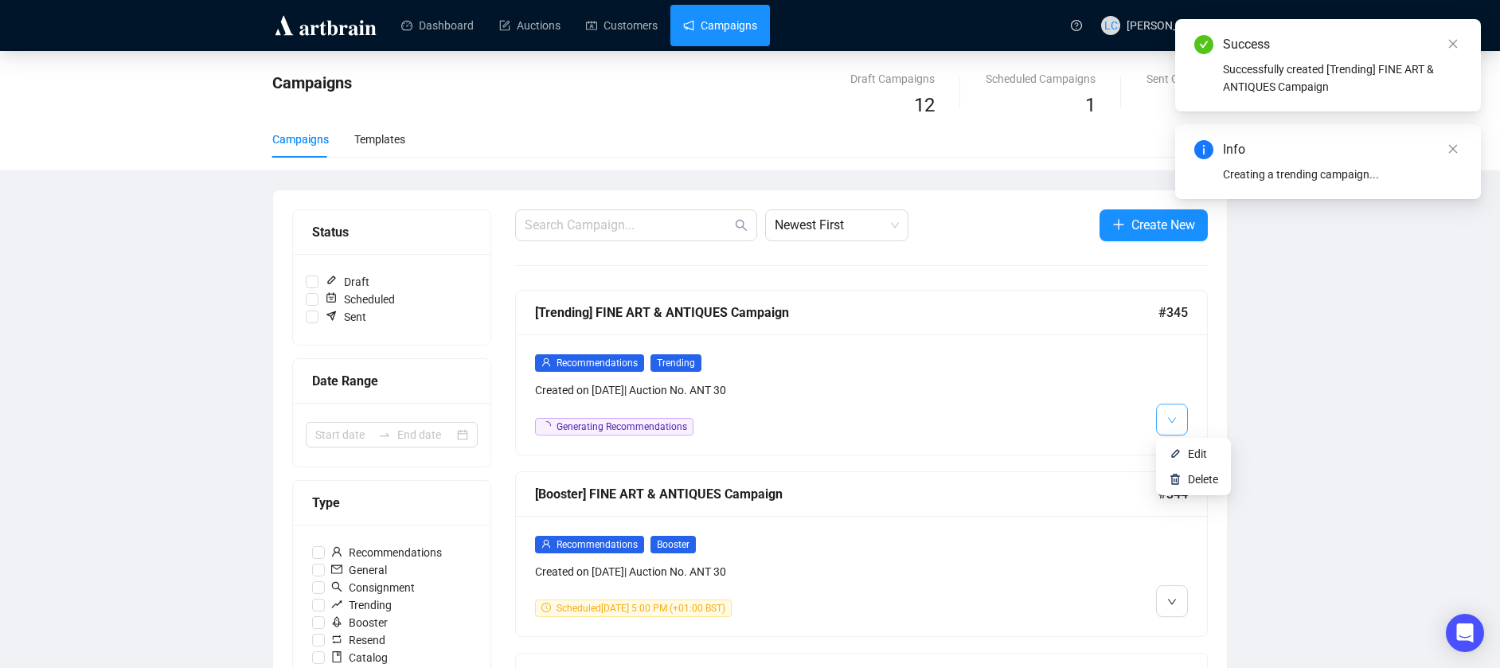
click at [1172, 413] on span "button" at bounding box center [1172, 419] width 10 height 20
click at [1193, 449] on span "Edit" at bounding box center [1197, 454] width 19 height 13
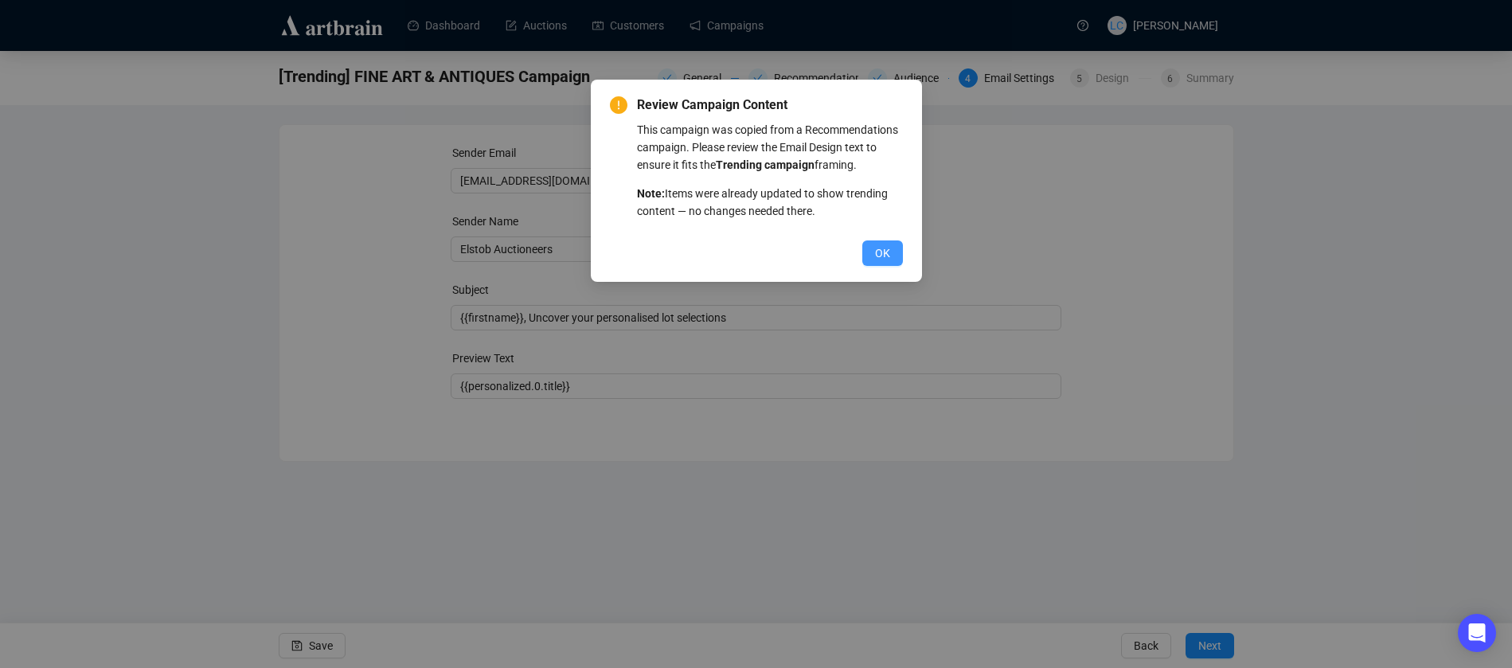
click at [885, 248] on span "OK" at bounding box center [882, 253] width 15 height 18
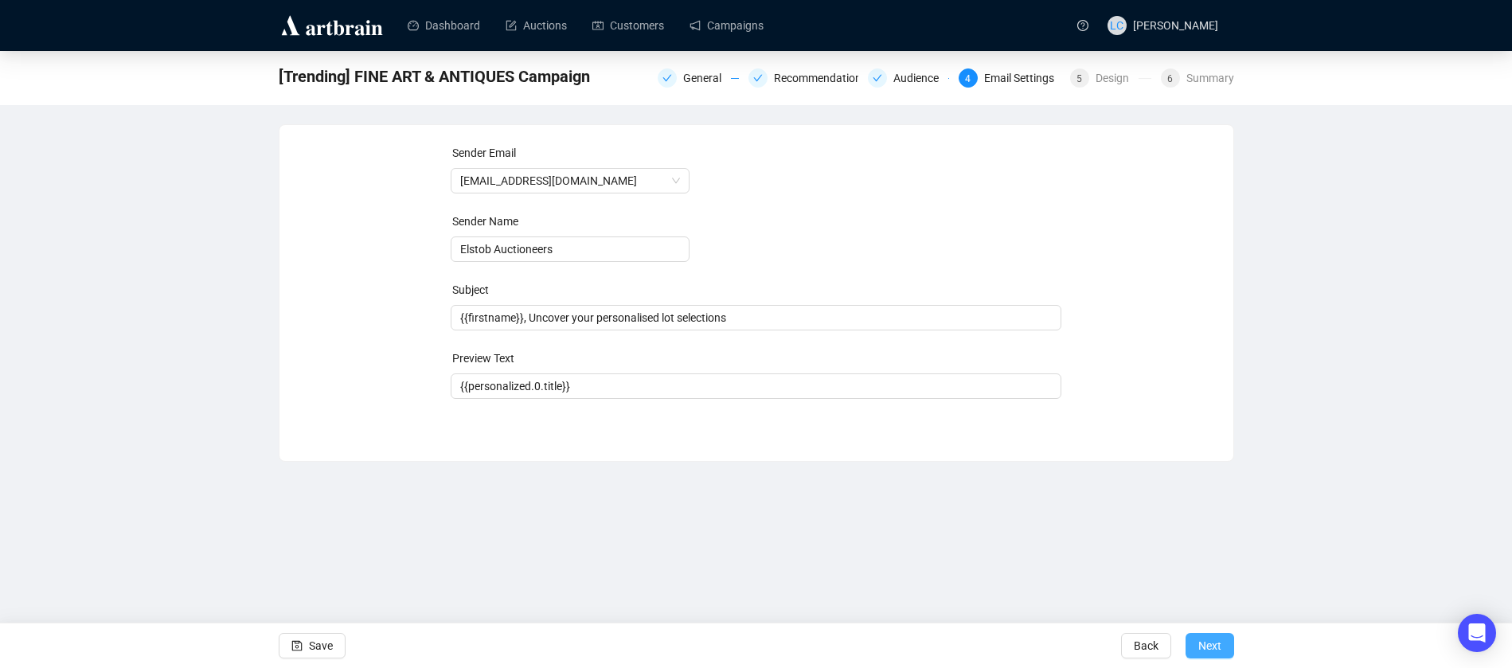
click at [1218, 655] on span "Next" at bounding box center [1210, 646] width 23 height 45
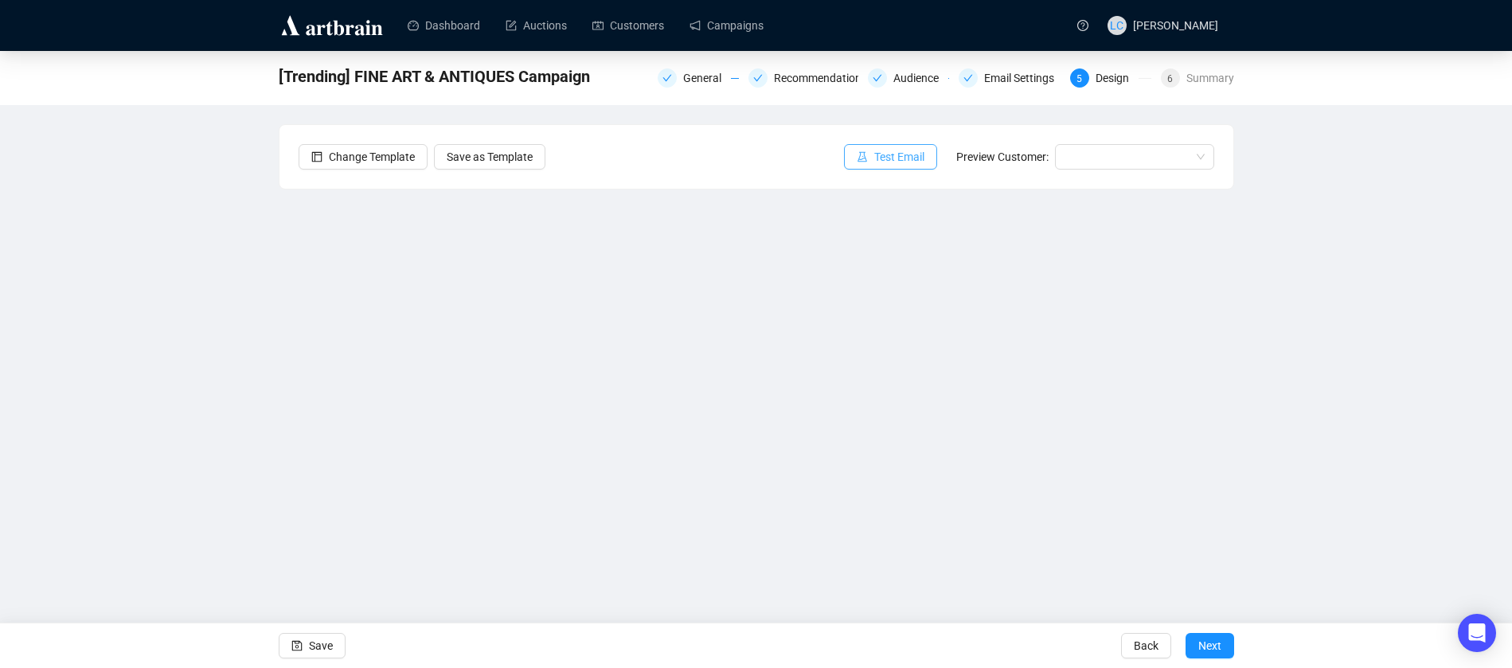
click at [856, 160] on button "Test Email" at bounding box center [890, 156] width 93 height 25
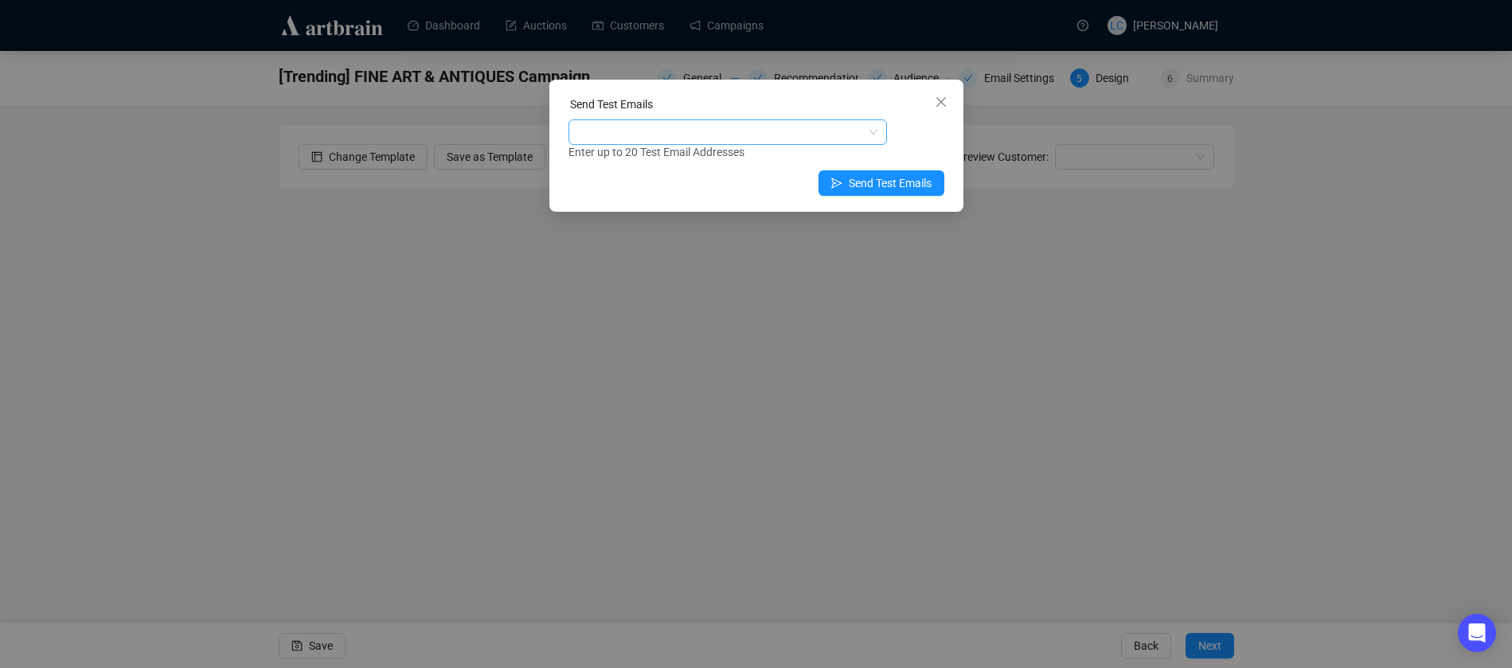
click at [769, 140] on div at bounding box center [719, 132] width 295 height 22
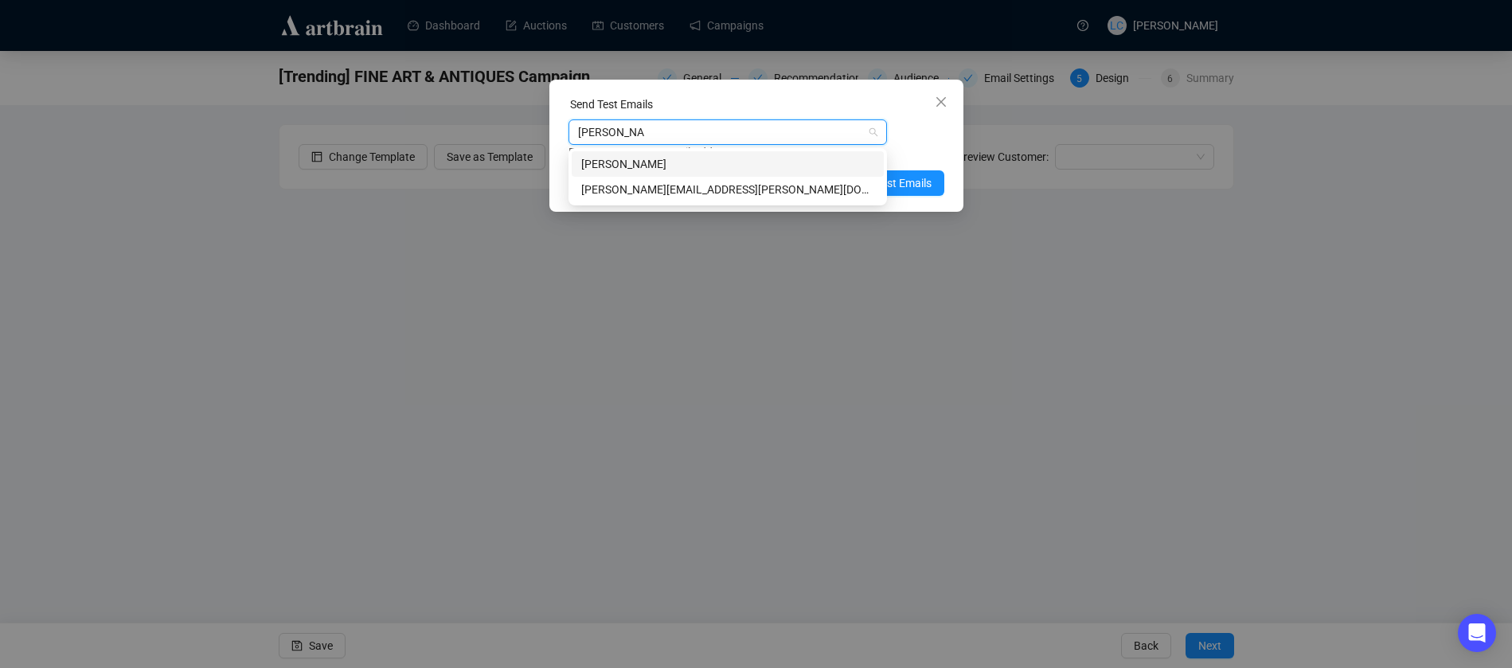
type input "louise@elstob"
click at [753, 184] on div "louise@elstob.co.uk" at bounding box center [727, 190] width 293 height 18
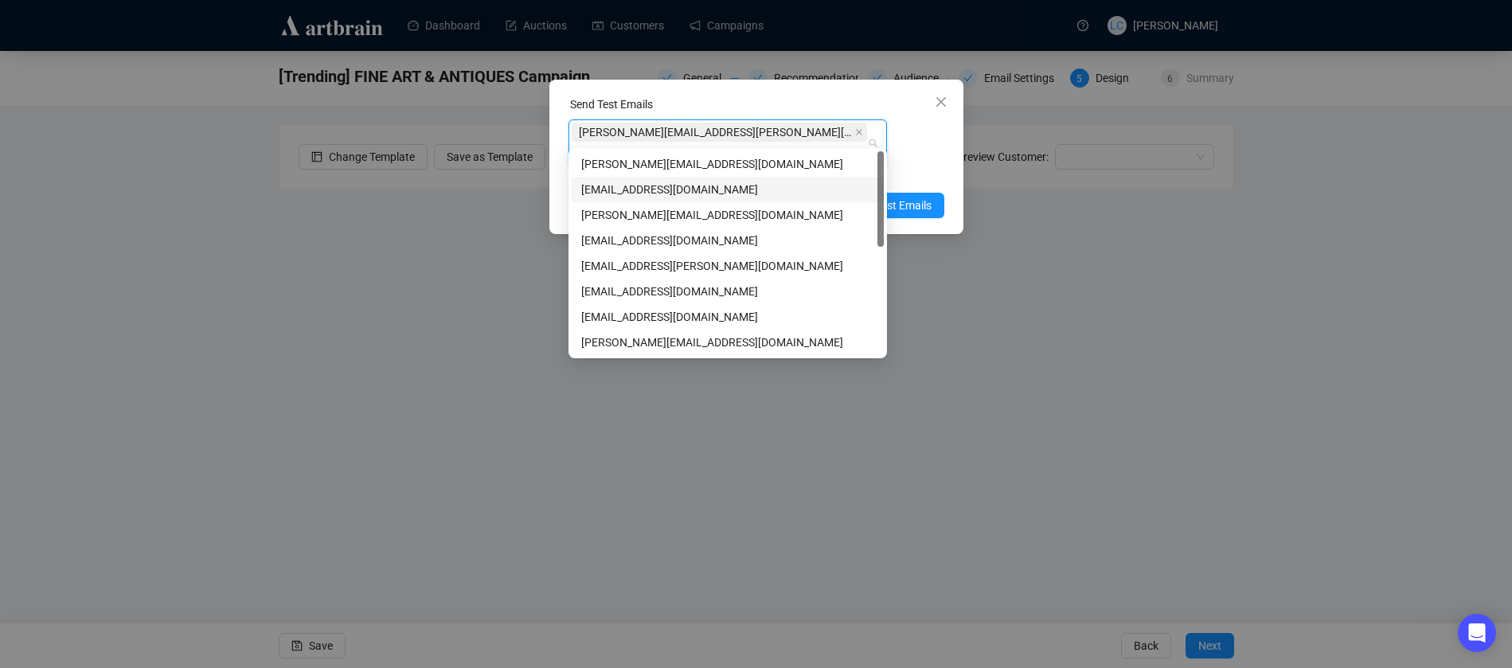
click at [923, 166] on div "Enter up to 20 Test Email Addresses" at bounding box center [757, 175] width 376 height 18
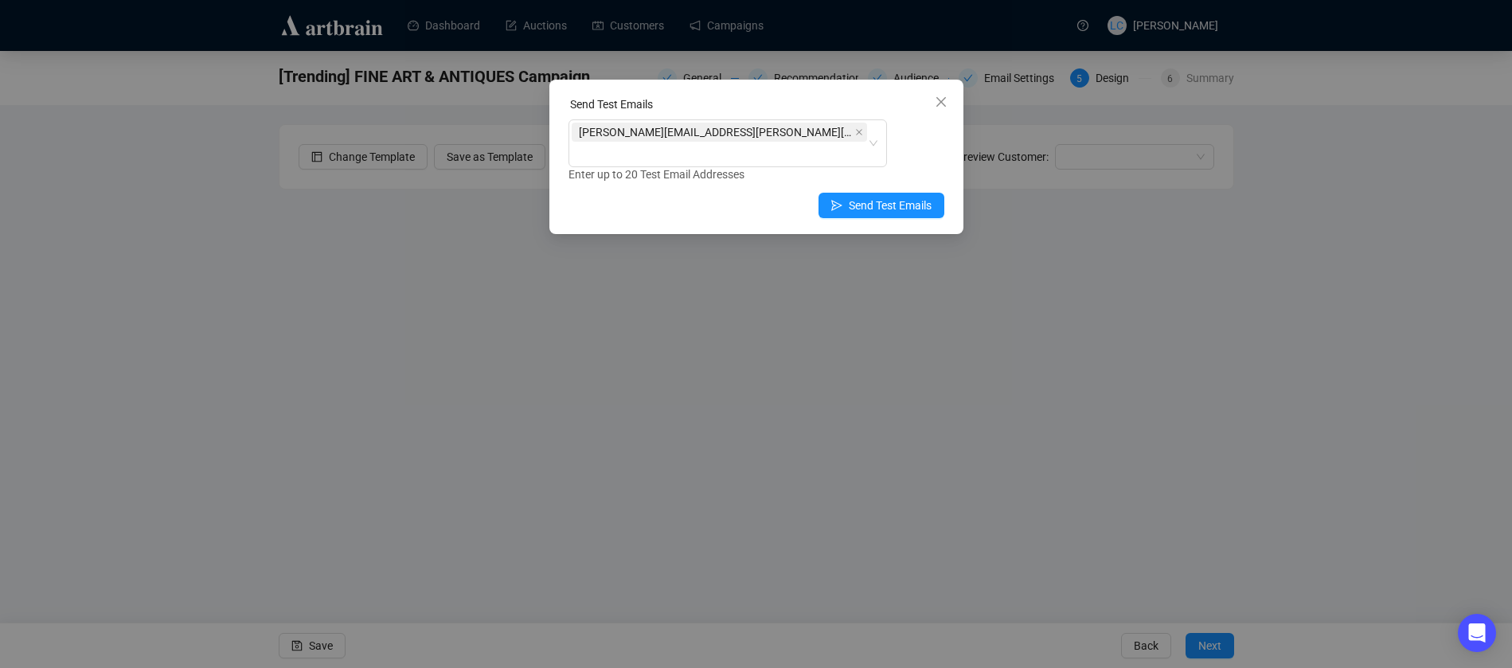
click at [923, 169] on div "Send Test Emails louise@elstob.co.uk Enter up to 20 Test Email Addresses Send T…" at bounding box center [756, 157] width 414 height 154
click at [919, 197] on span "Send Test Emails" at bounding box center [890, 206] width 83 height 18
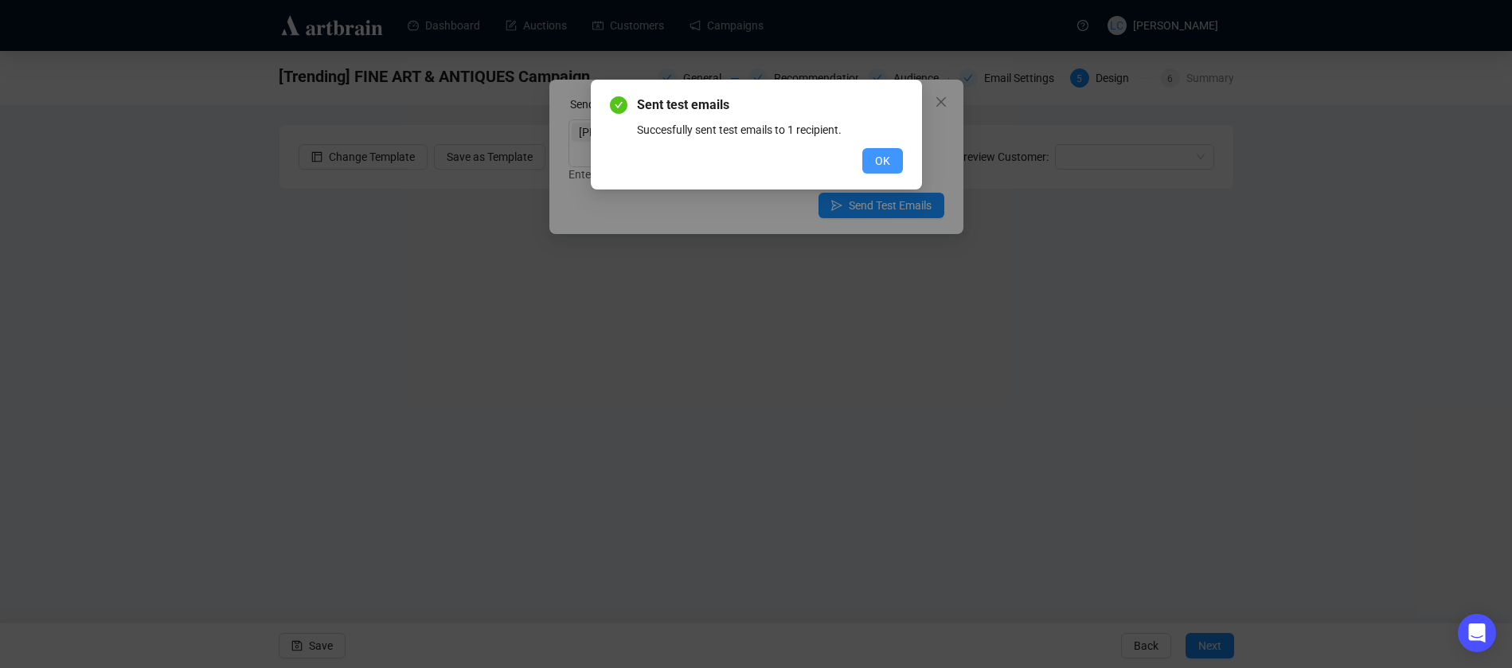
click at [890, 159] on button "OK" at bounding box center [882, 160] width 41 height 25
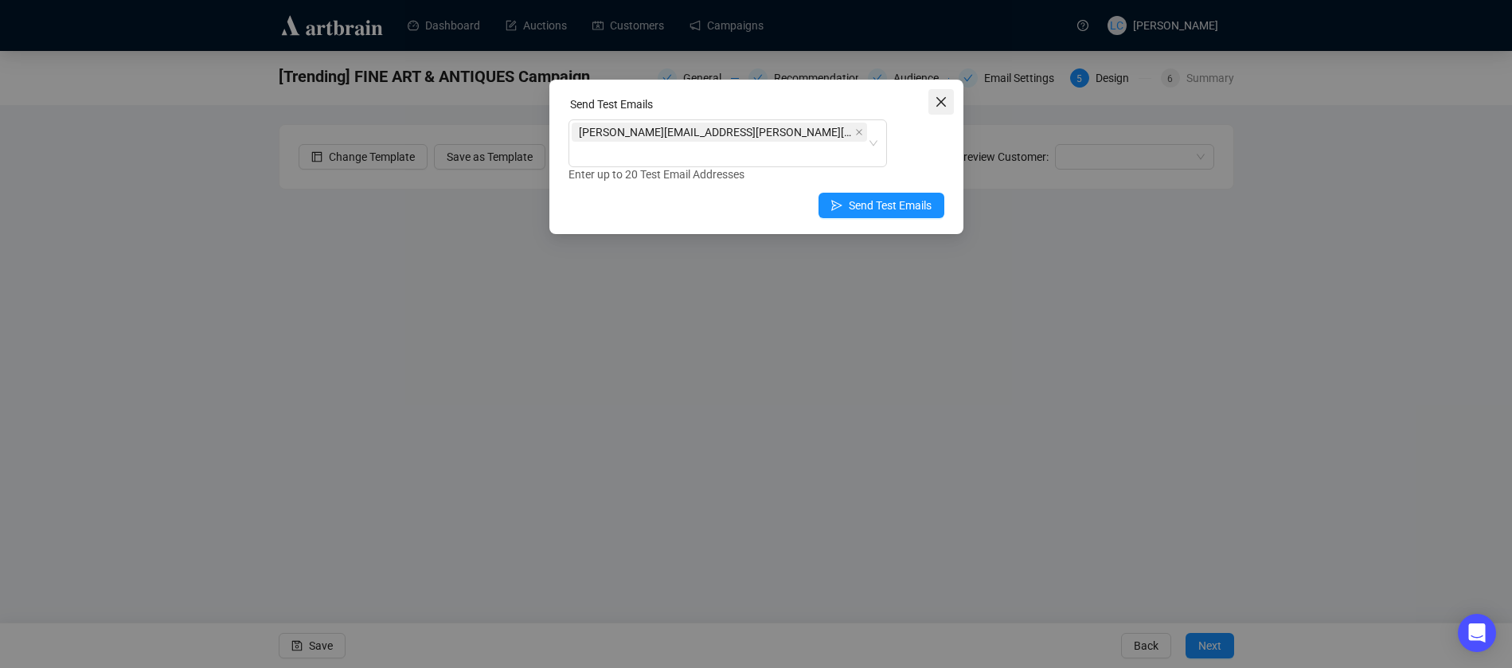
click at [931, 103] on span "Close" at bounding box center [941, 102] width 25 height 13
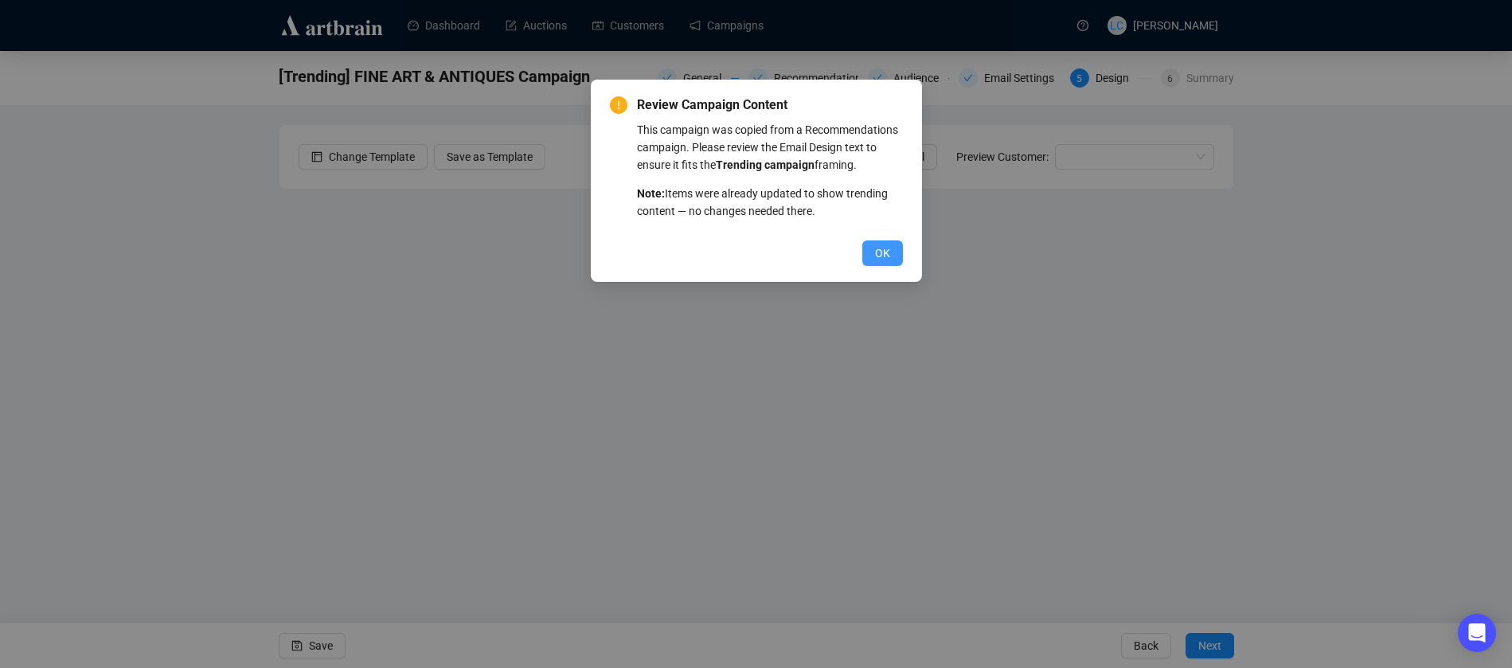
click at [884, 247] on span "OK" at bounding box center [882, 253] width 15 height 18
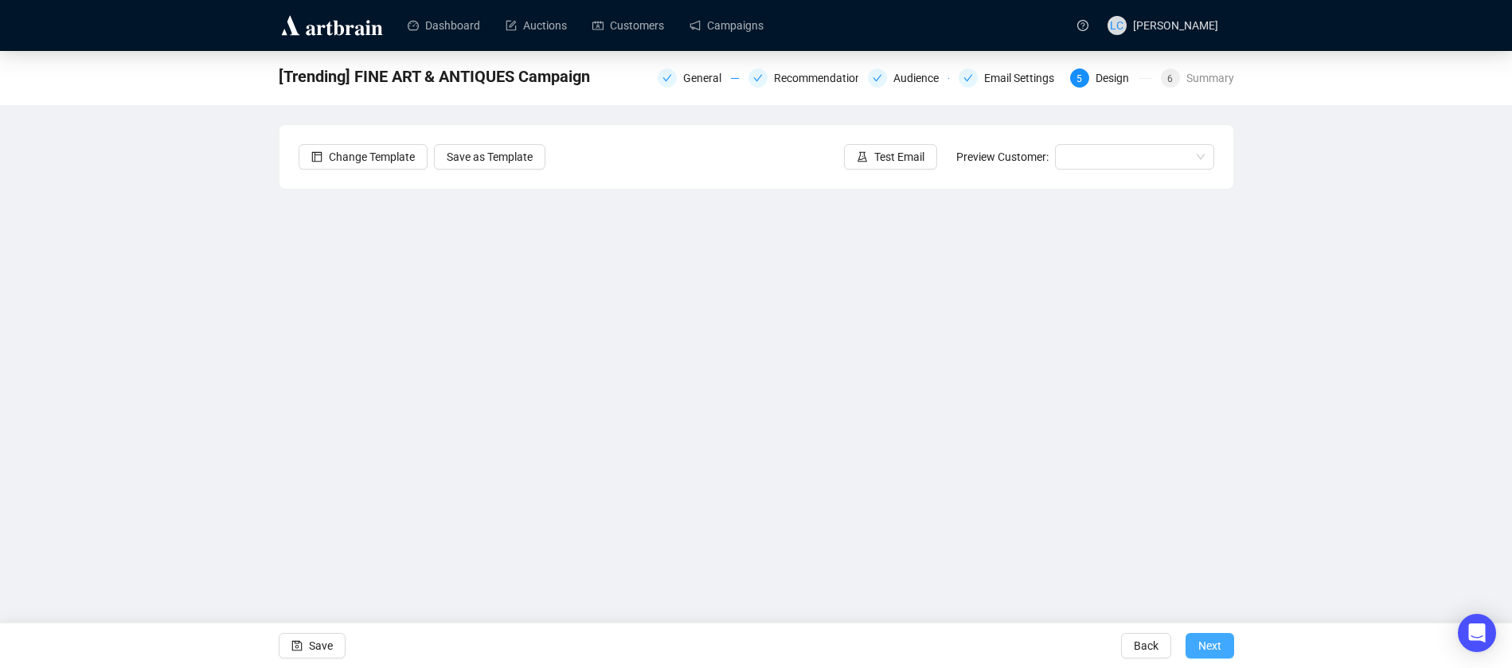
click at [1215, 647] on span "Next" at bounding box center [1210, 646] width 23 height 45
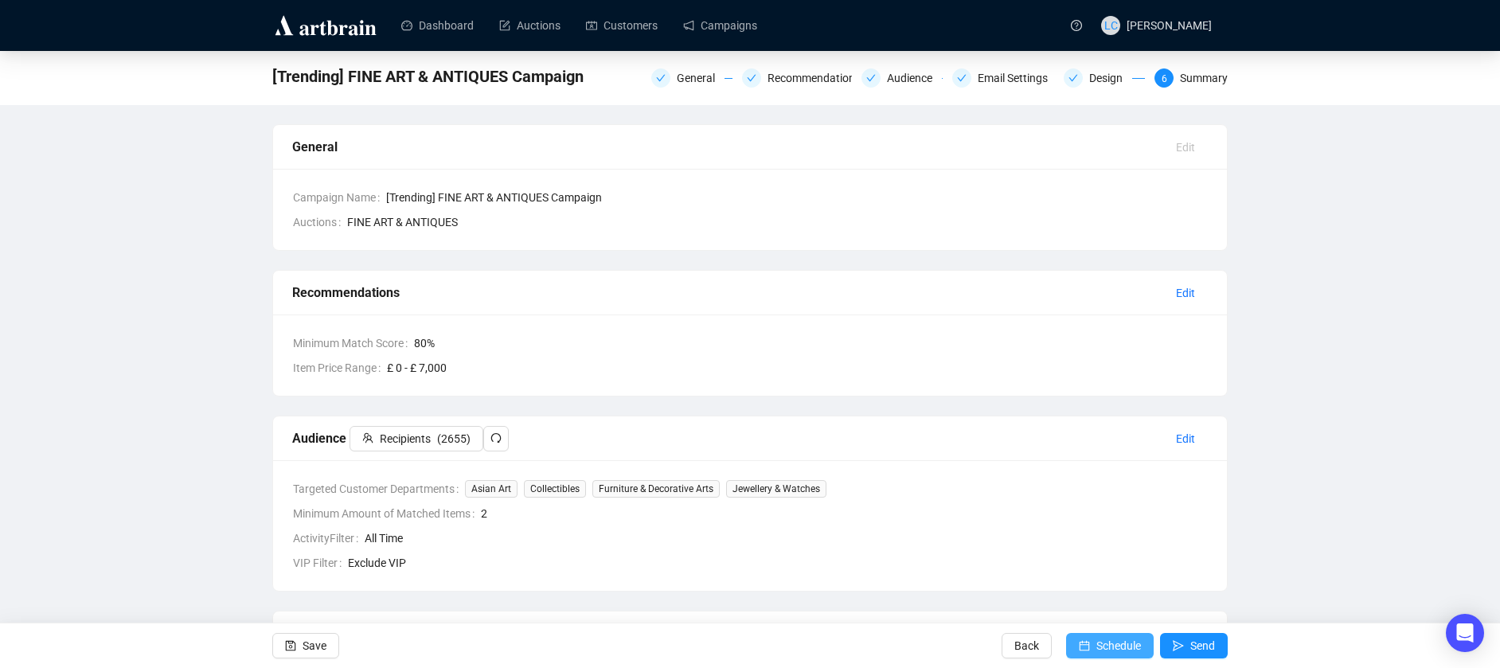
click at [1102, 639] on span "Schedule" at bounding box center [1119, 646] width 45 height 45
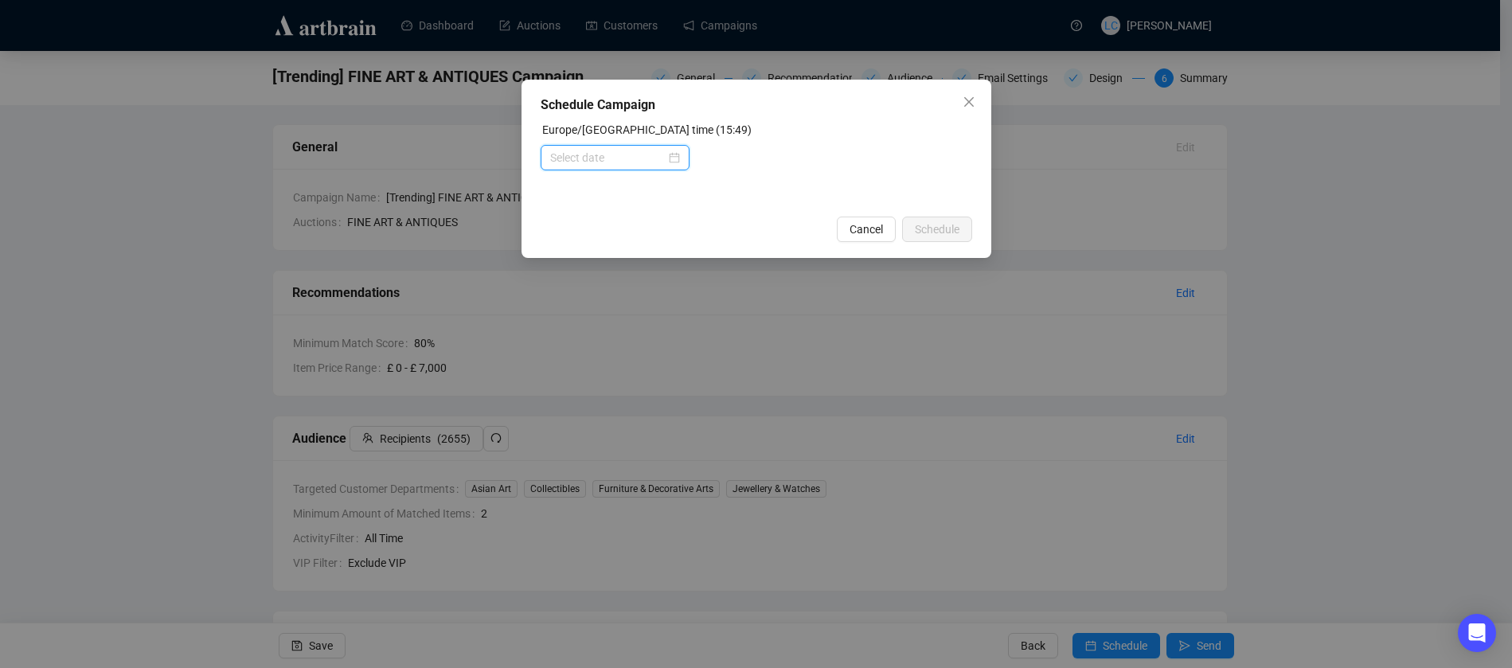
click at [605, 155] on input at bounding box center [607, 158] width 115 height 18
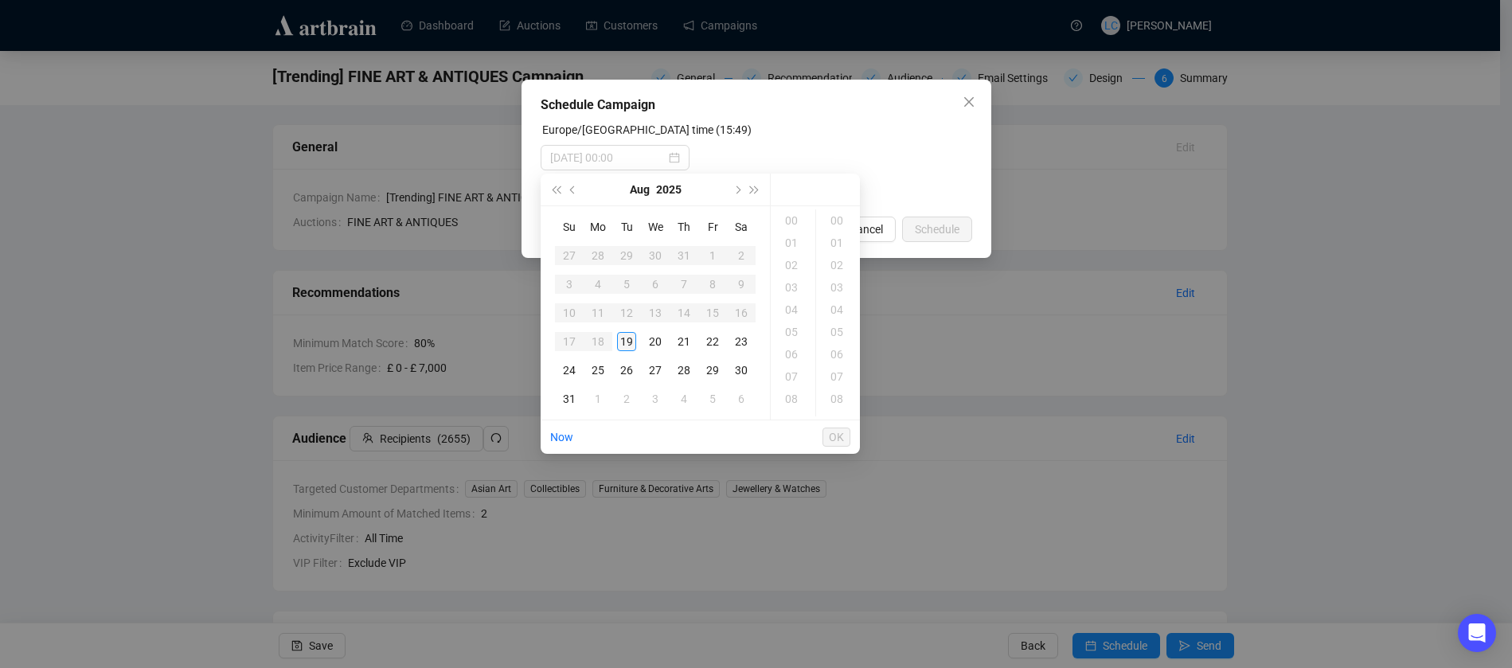
click at [624, 344] on div "19" at bounding box center [626, 341] width 19 height 19
click at [797, 264] on div "18" at bounding box center [793, 265] width 38 height 22
type input "2025-08-19 18:20"
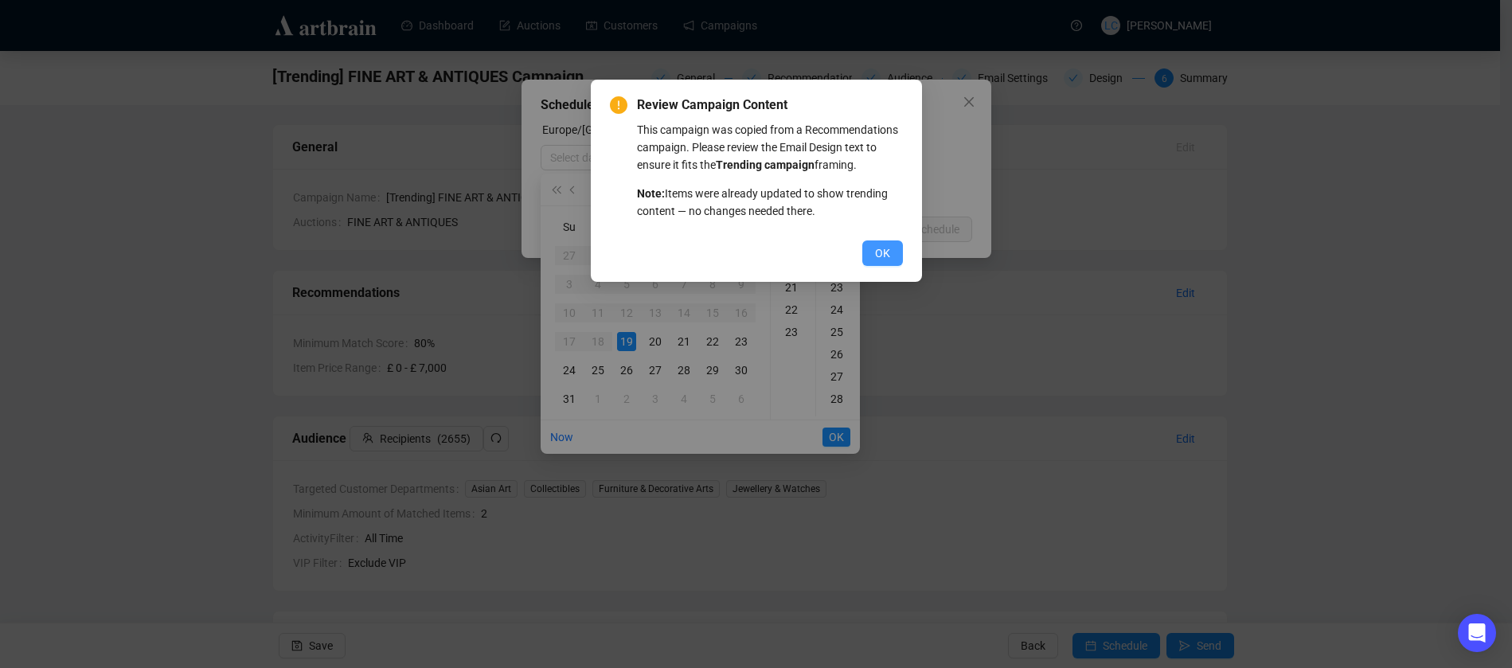
click at [876, 255] on span "OK" at bounding box center [882, 253] width 15 height 18
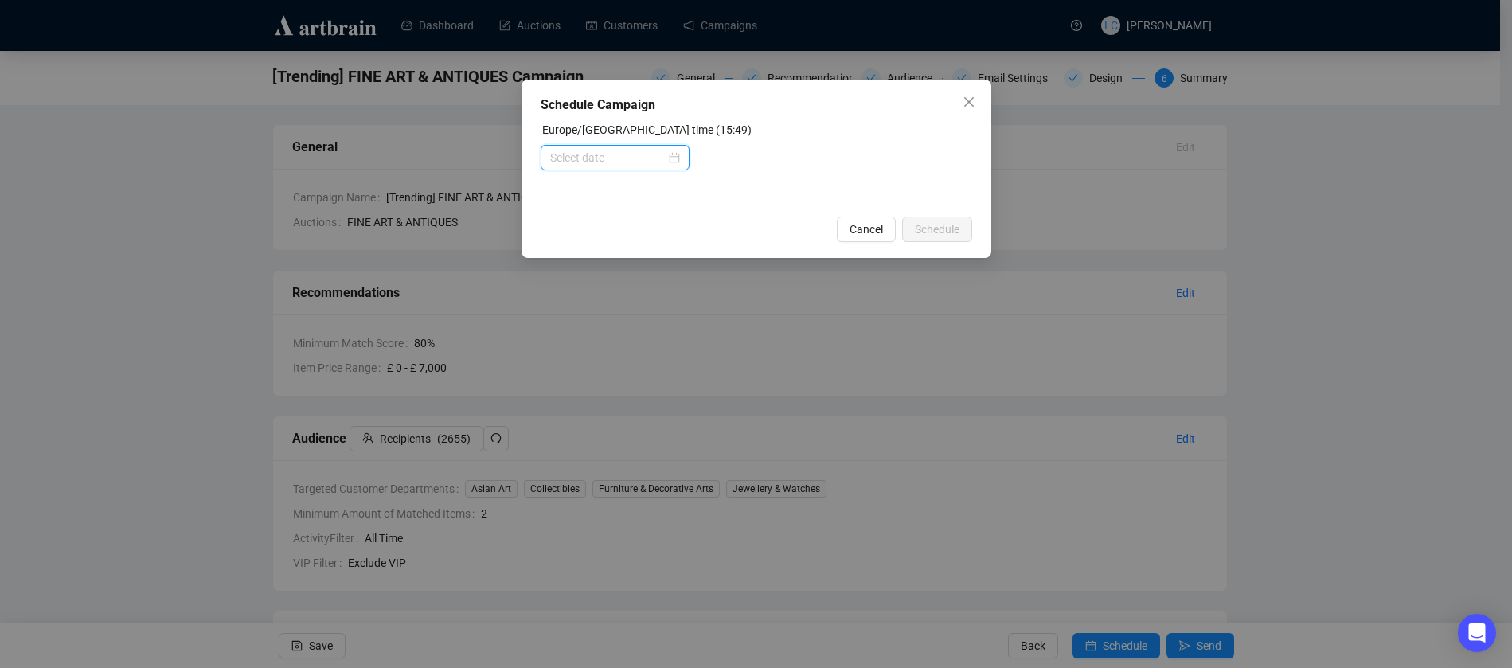
click at [608, 153] on input at bounding box center [607, 158] width 115 height 18
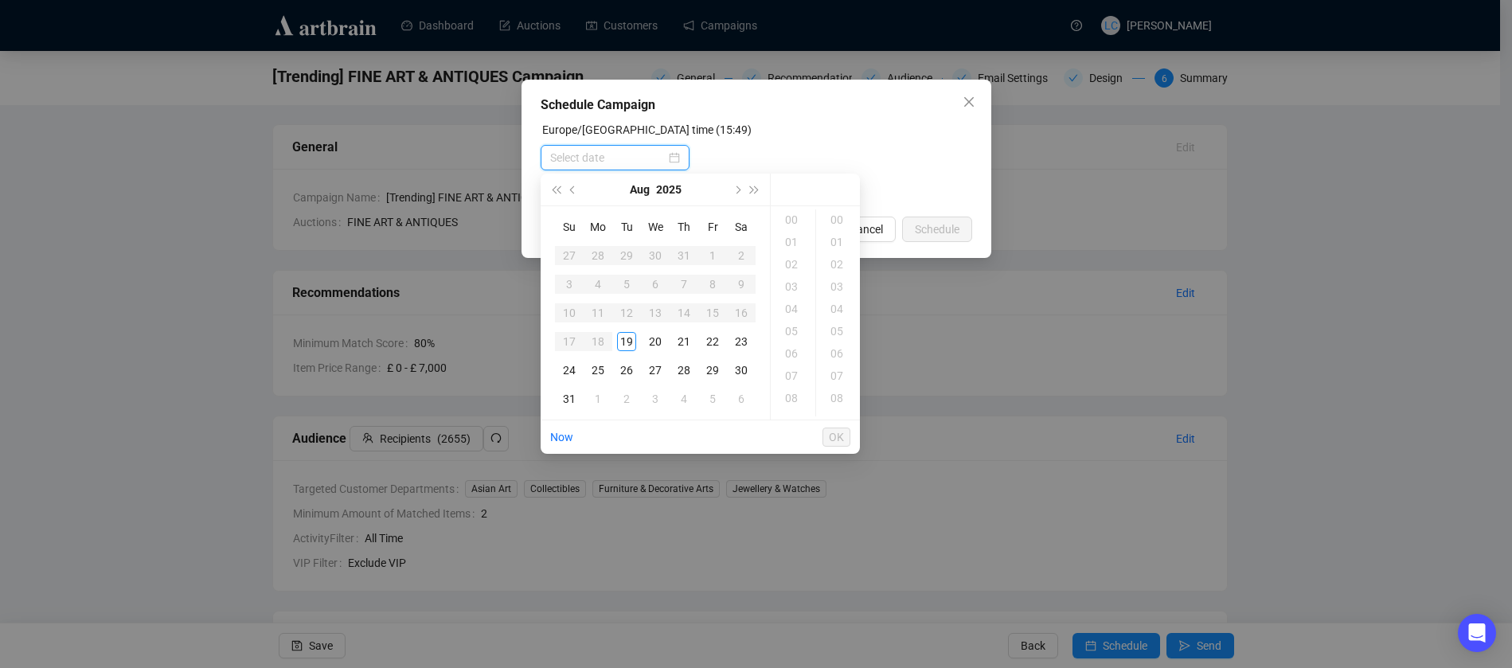
scroll to position [0, 0]
click at [624, 337] on div "19" at bounding box center [626, 341] width 19 height 19
click at [796, 264] on div "18" at bounding box center [793, 265] width 38 height 22
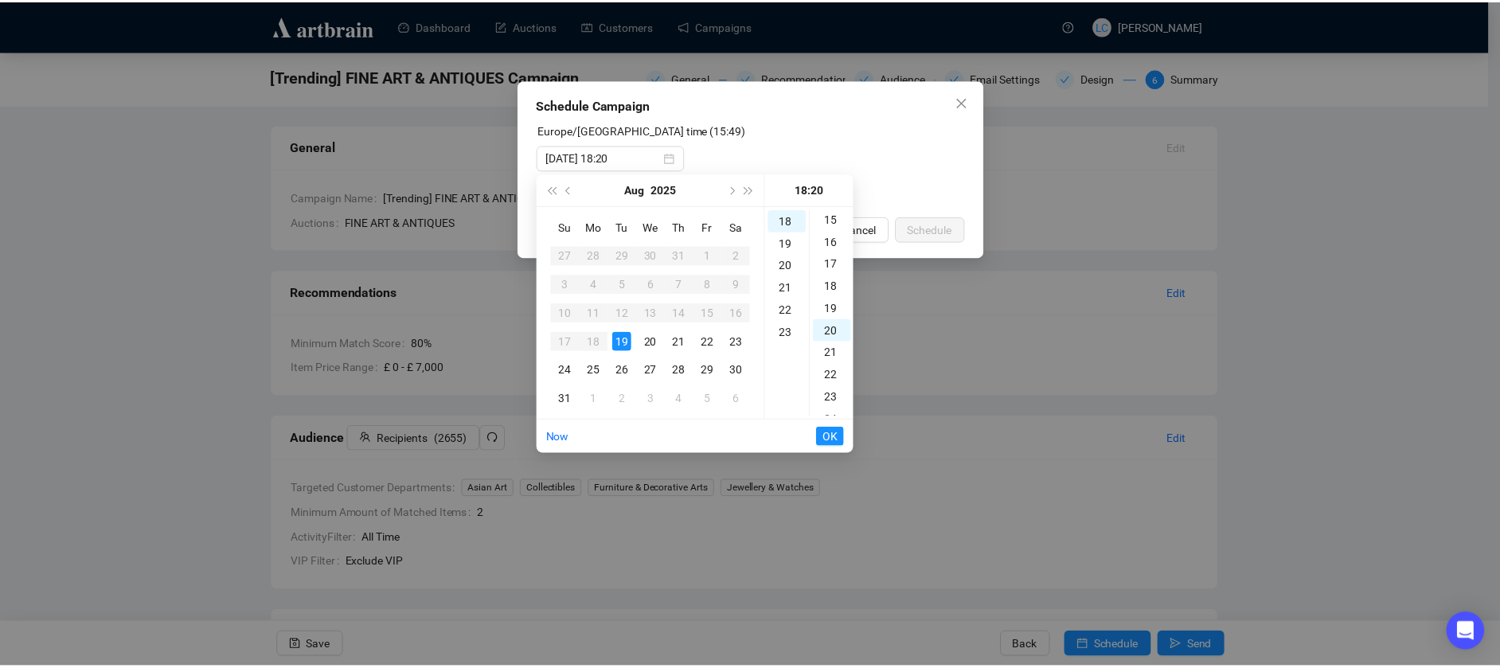
scroll to position [330, 0]
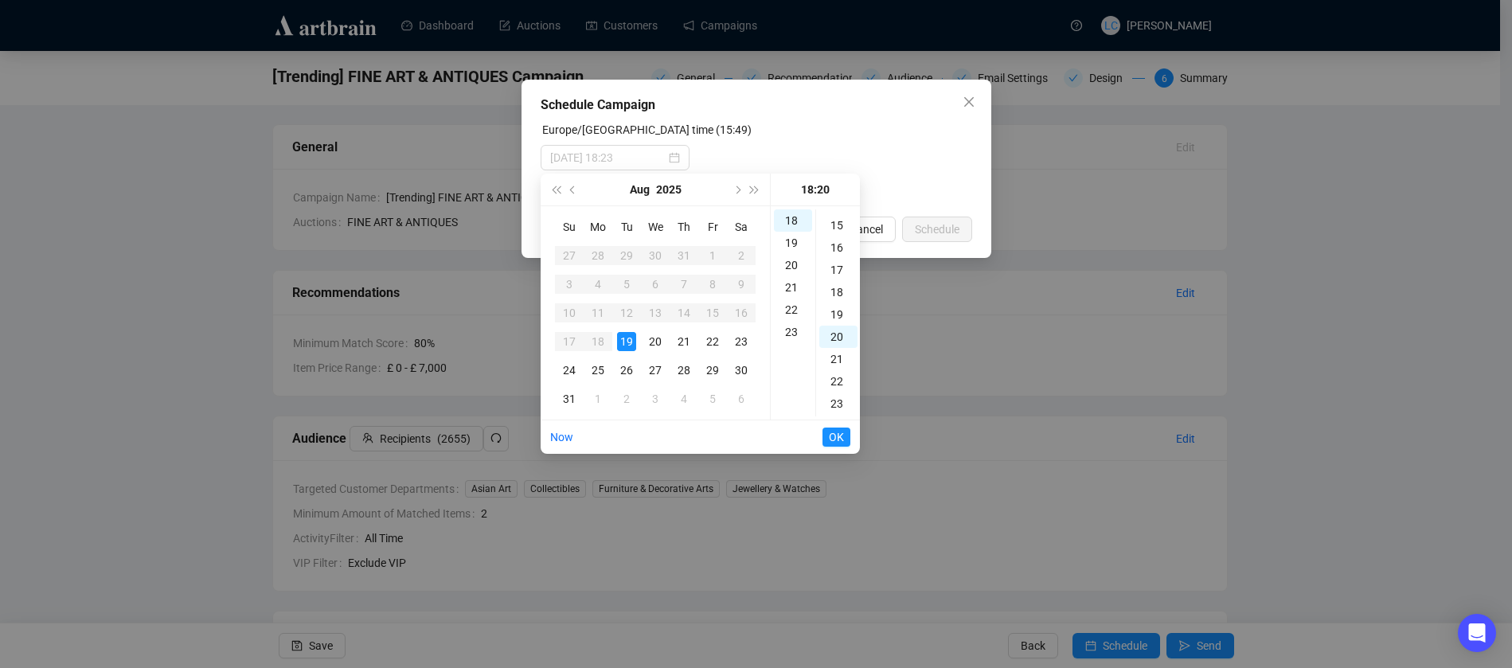
type input "2025-08-19 18:20"
click at [836, 440] on span "OK" at bounding box center [836, 437] width 15 height 30
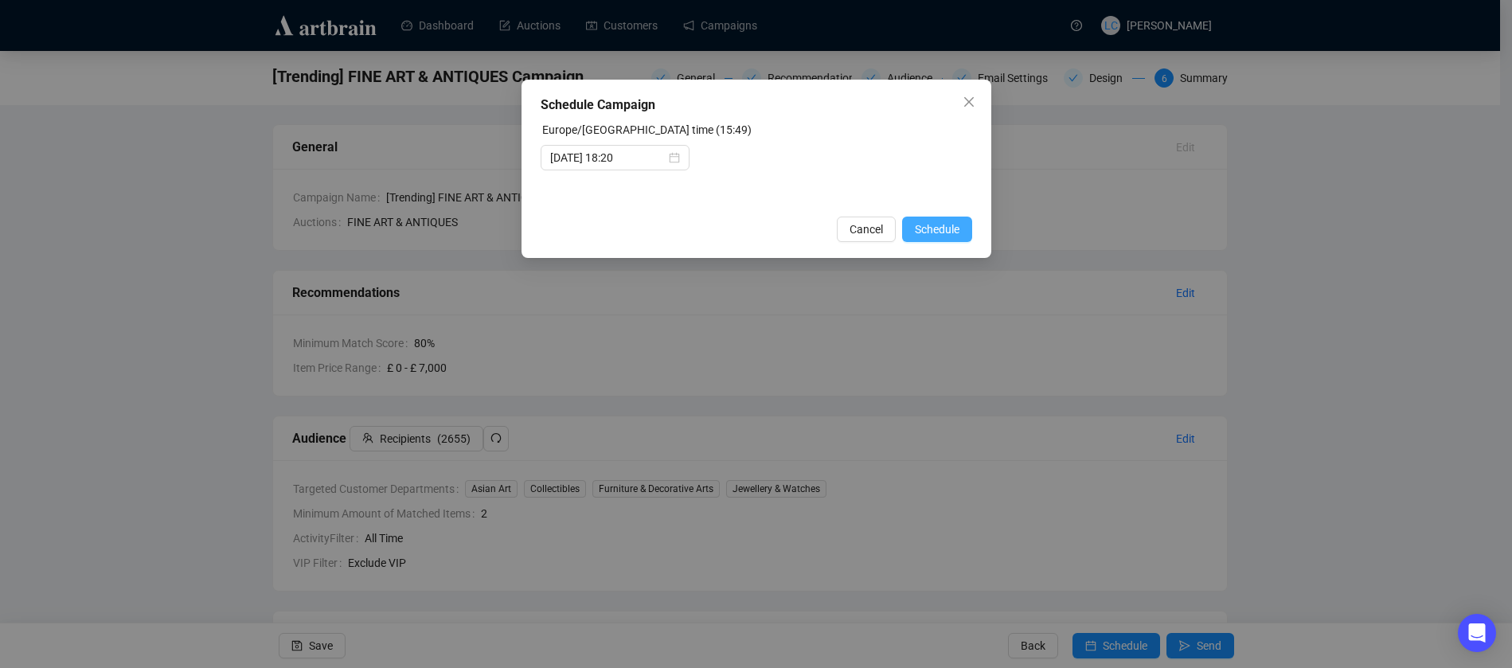
click at [957, 229] on span "Schedule" at bounding box center [937, 230] width 45 height 18
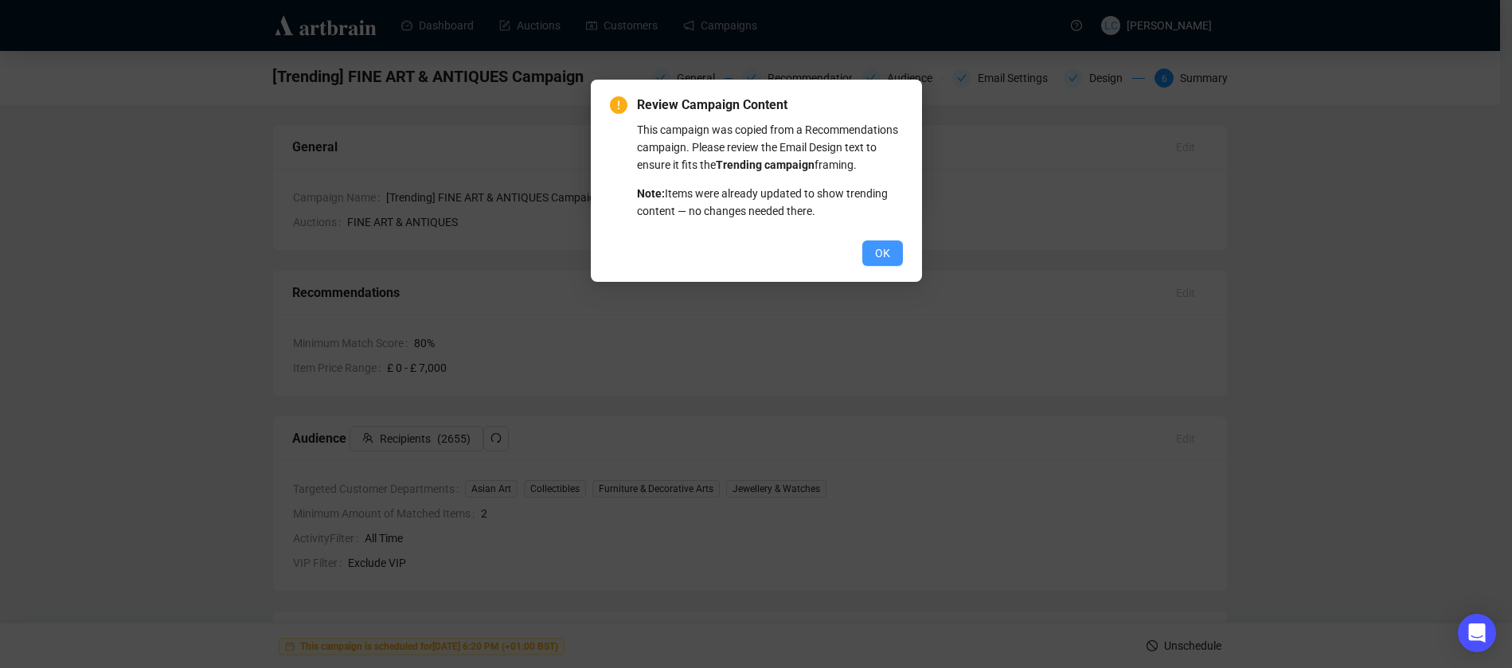
click at [879, 255] on span "OK" at bounding box center [882, 253] width 15 height 18
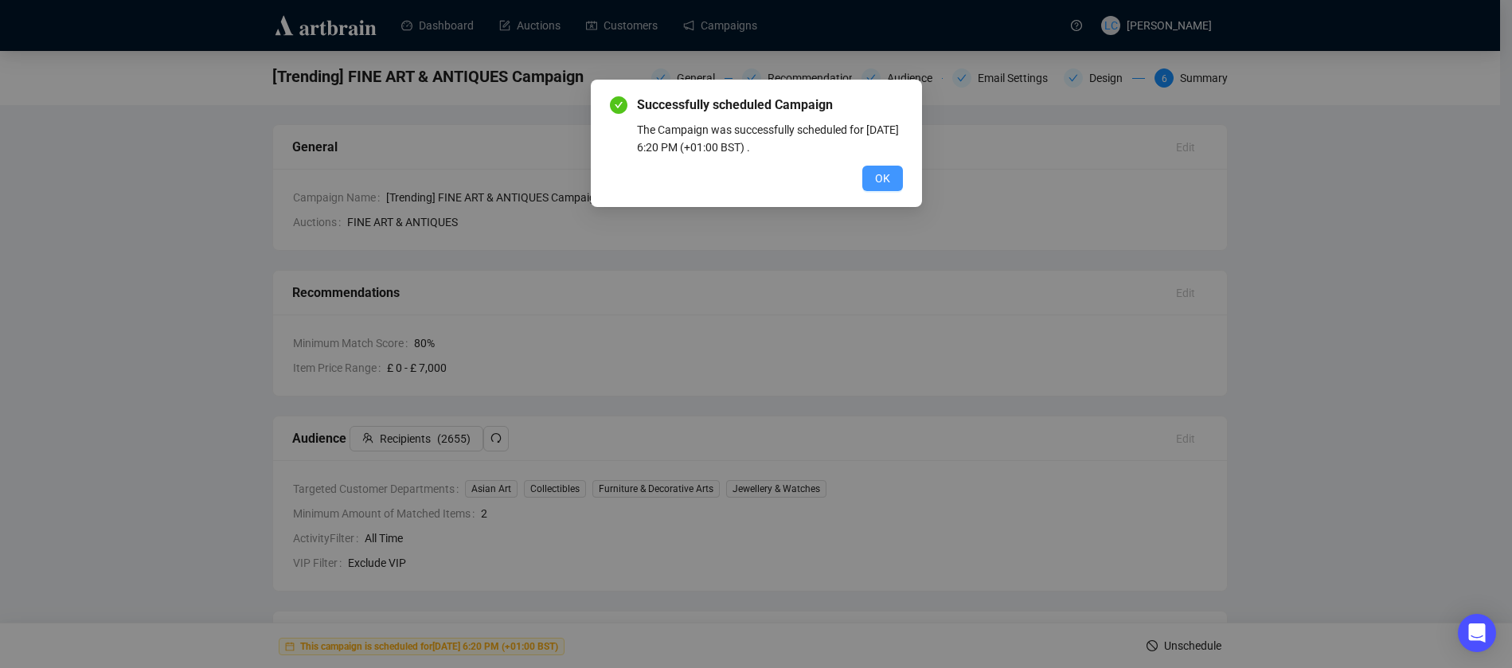
click at [886, 179] on span "OK" at bounding box center [882, 179] width 15 height 18
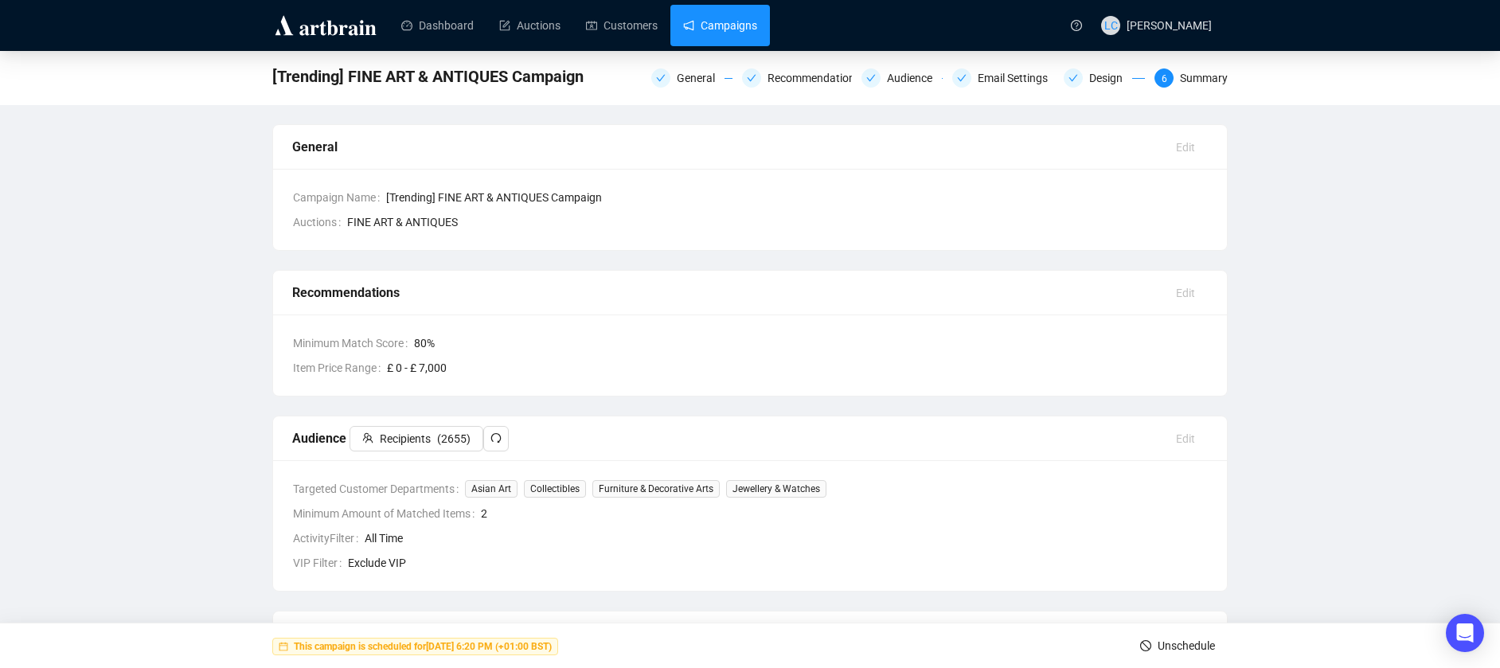
click at [714, 14] on link "Campaigns" at bounding box center [720, 25] width 74 height 41
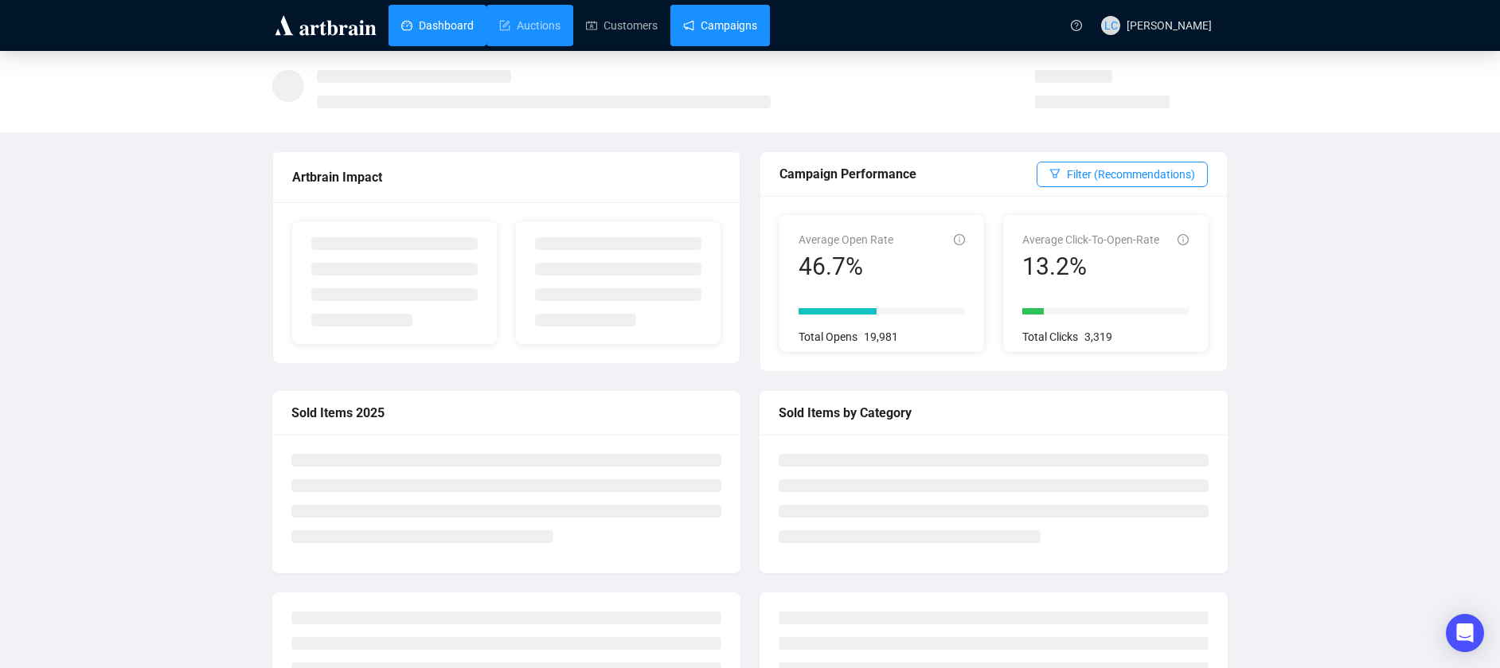
click at [690, 31] on link "Campaigns" at bounding box center [720, 25] width 74 height 41
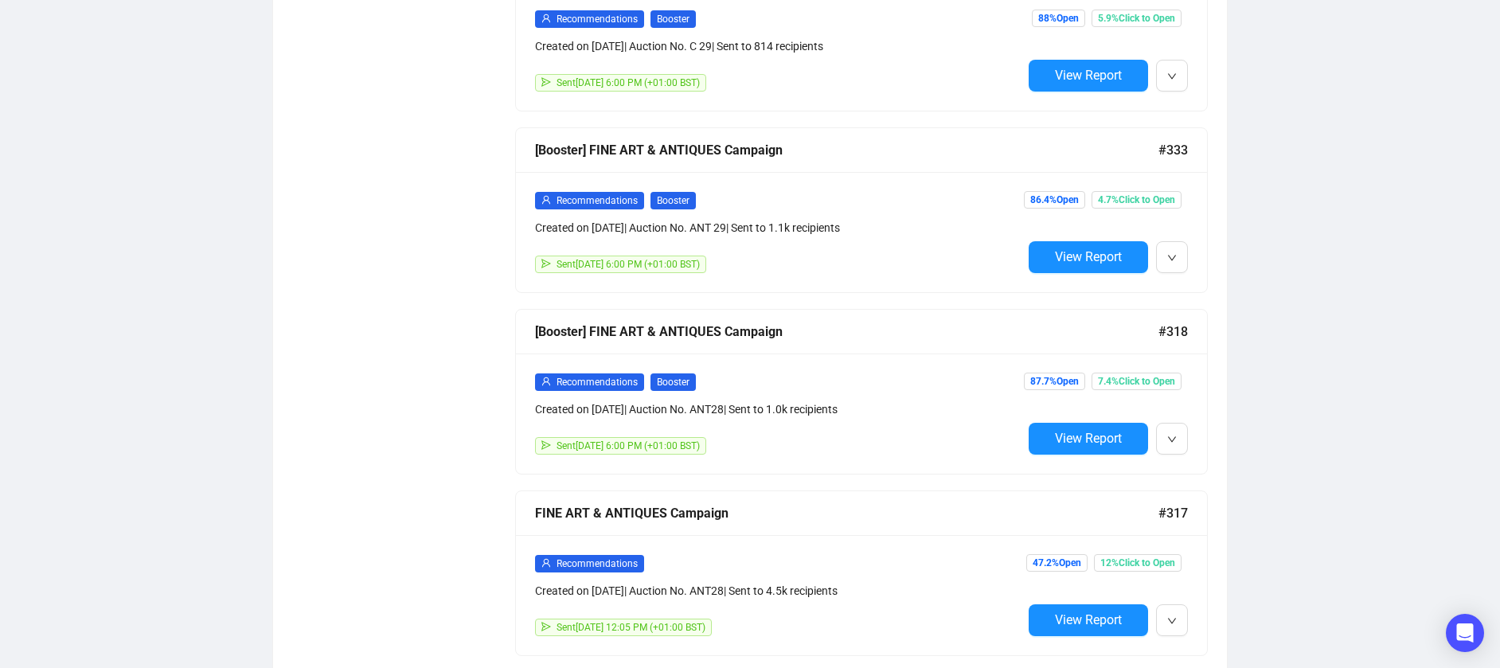
scroll to position [1354, 0]
